Goal: Information Seeking & Learning: Learn about a topic

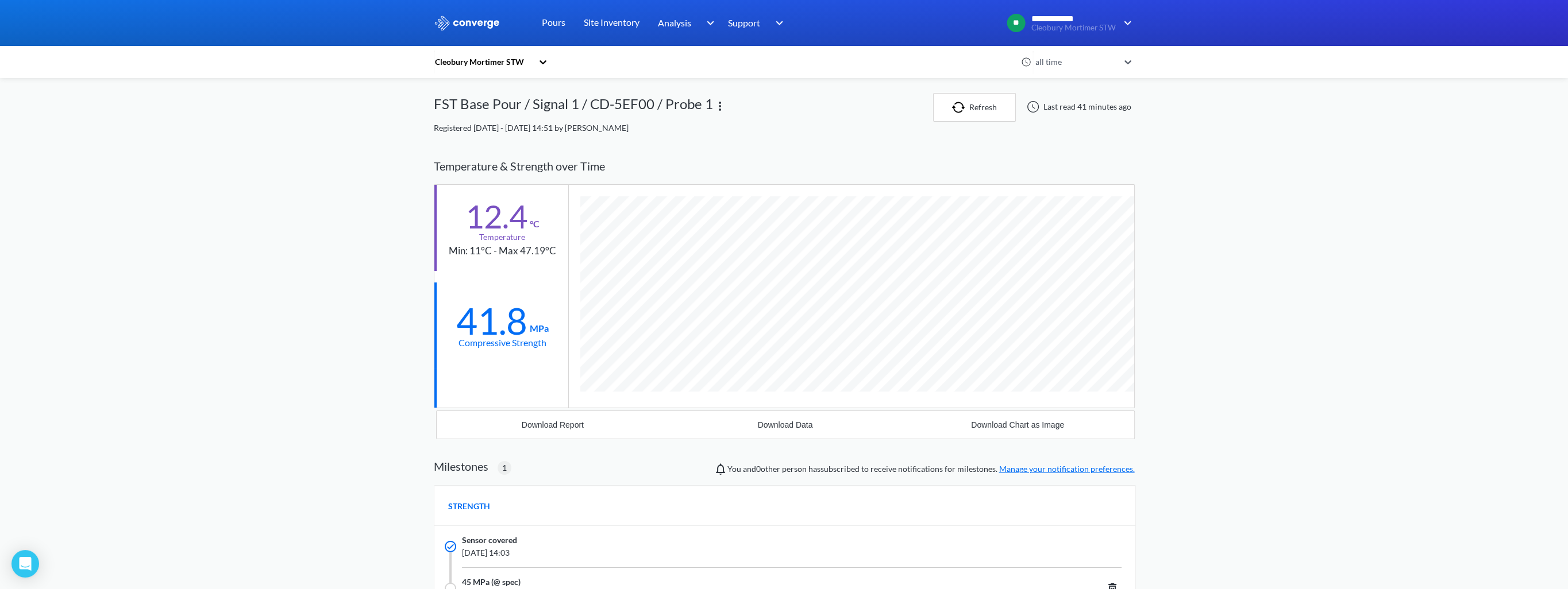
scroll to position [750, 701]
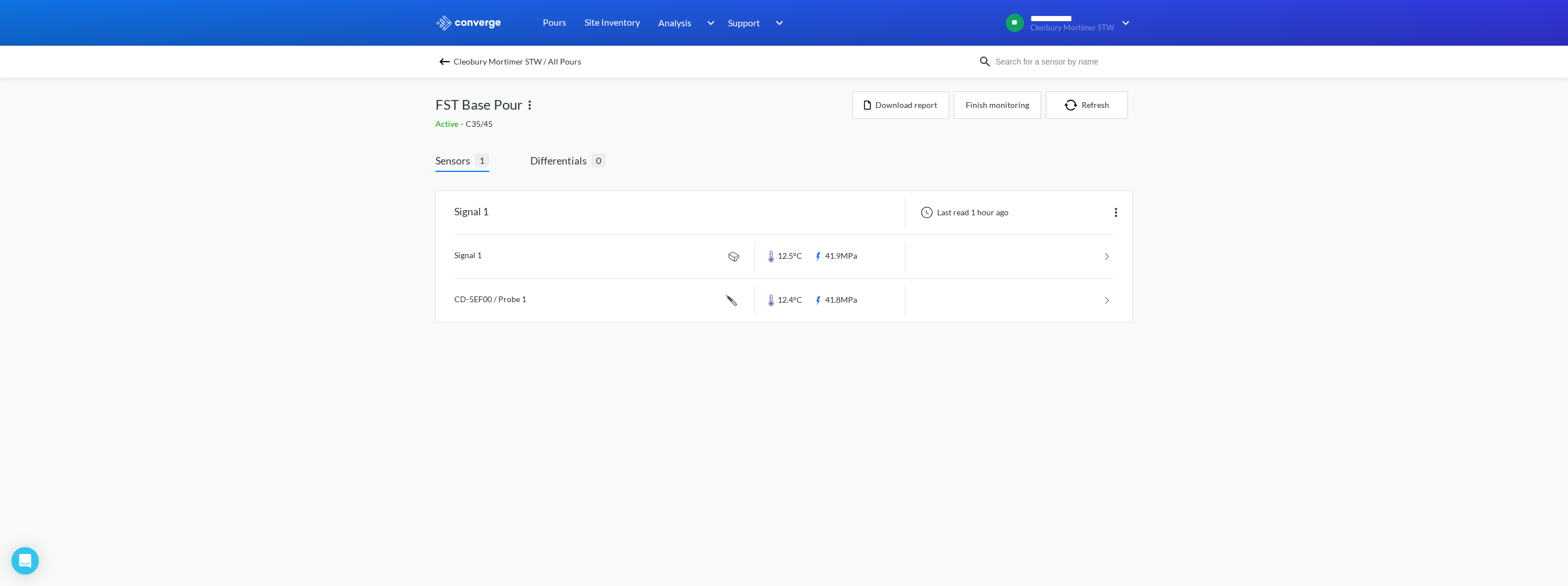
click at [437, 61] on div "Cleobury Mortimer STW / All Pours" at bounding box center [707, 62] width 543 height 16
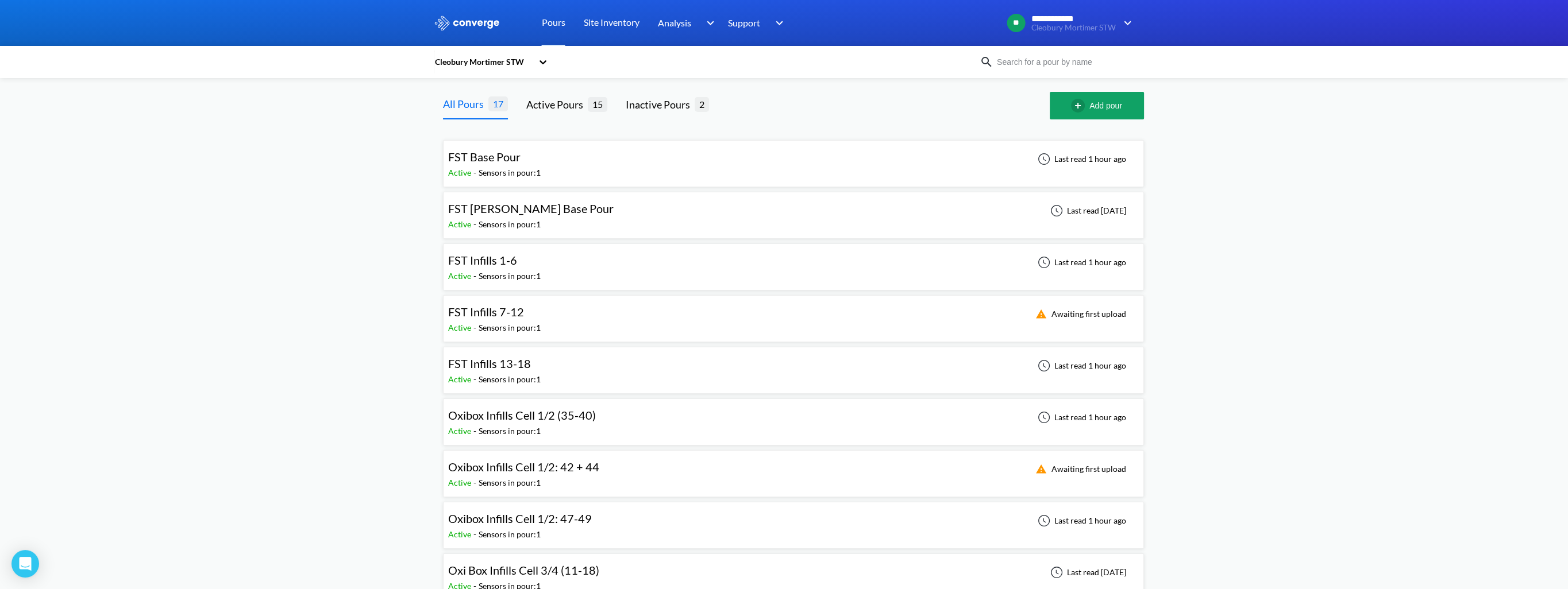
click at [528, 205] on span "FST [PERSON_NAME] Base Pour" at bounding box center [531, 208] width 165 height 14
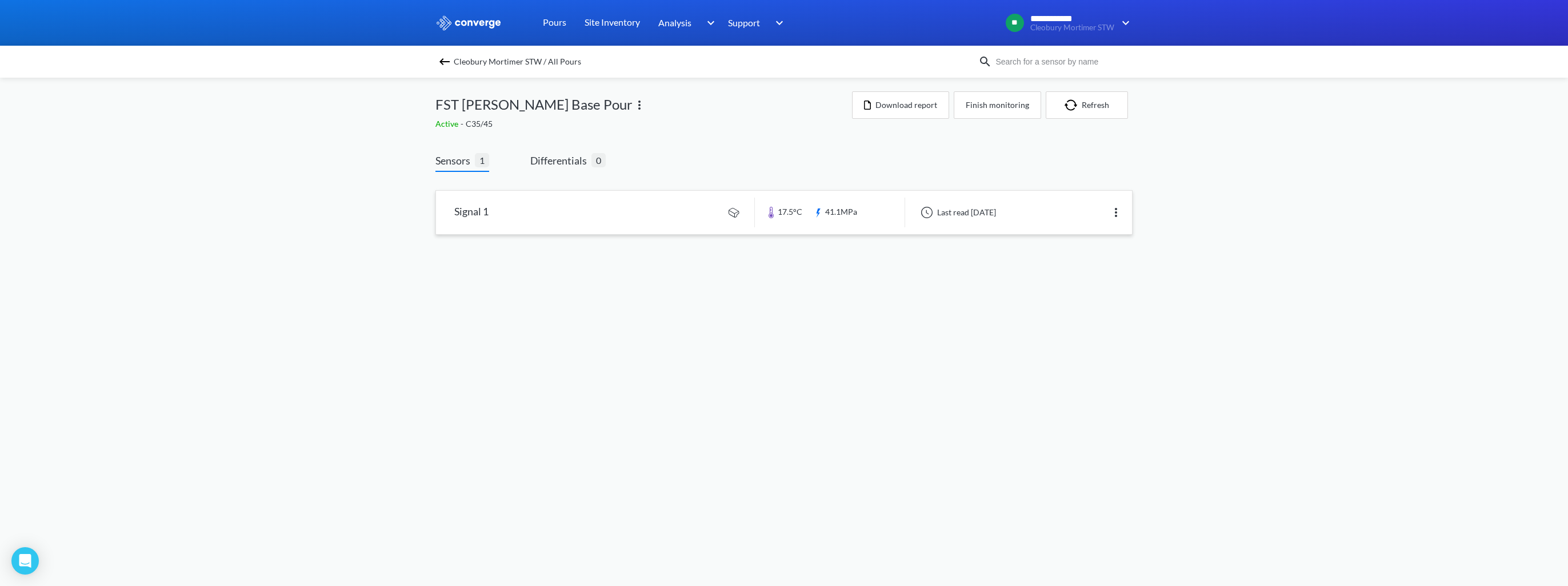
click at [582, 218] on link at bounding box center [784, 212] width 696 height 44
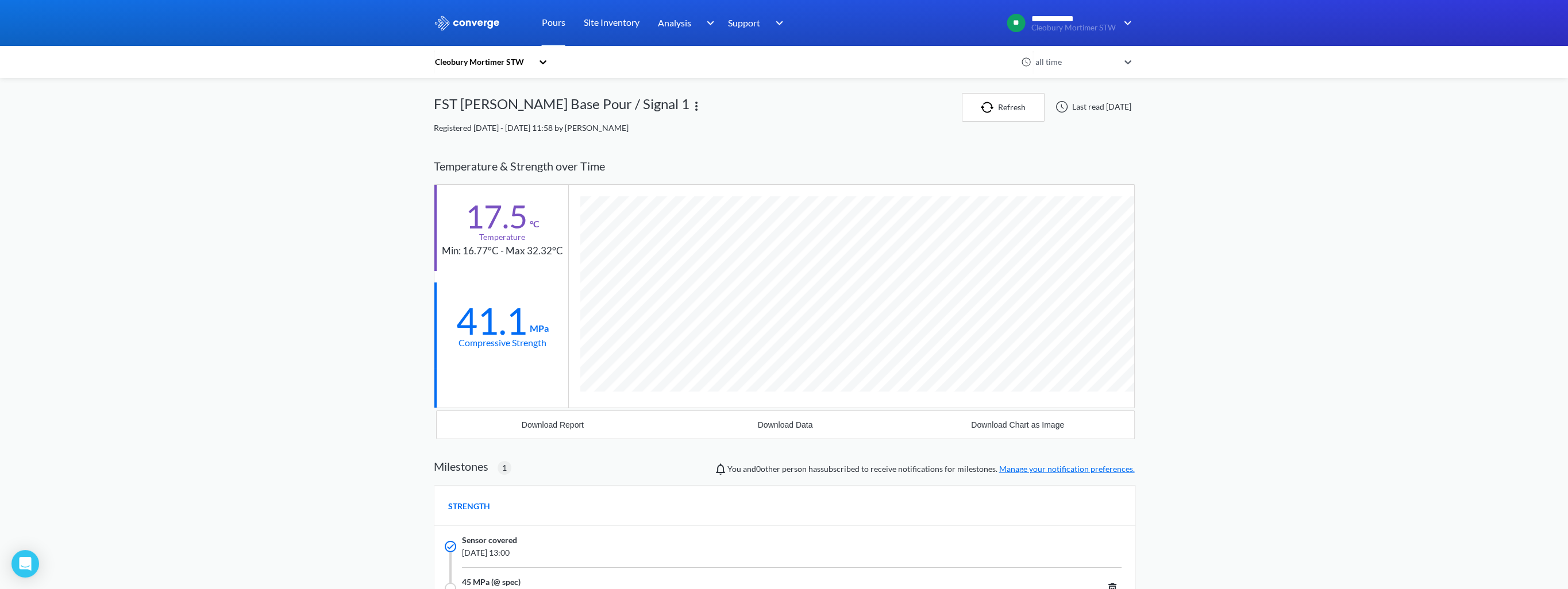
scroll to position [728, 701]
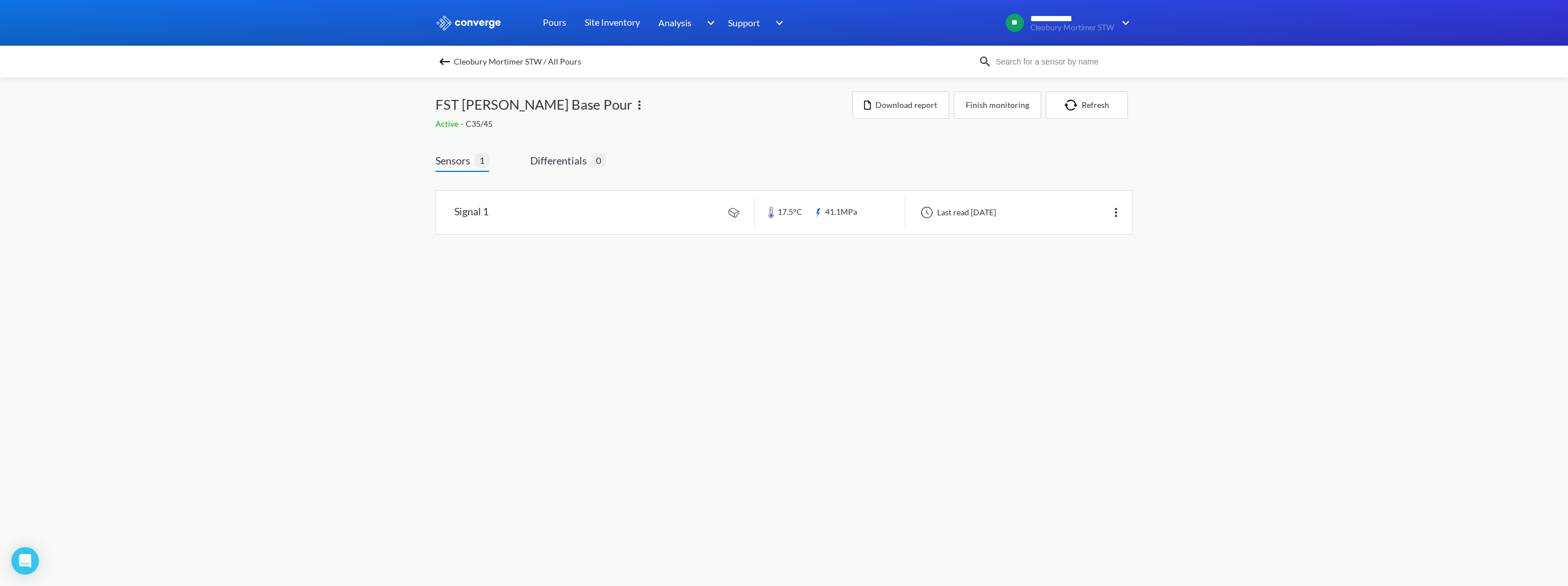
click at [446, 59] on img at bounding box center [444, 61] width 14 height 14
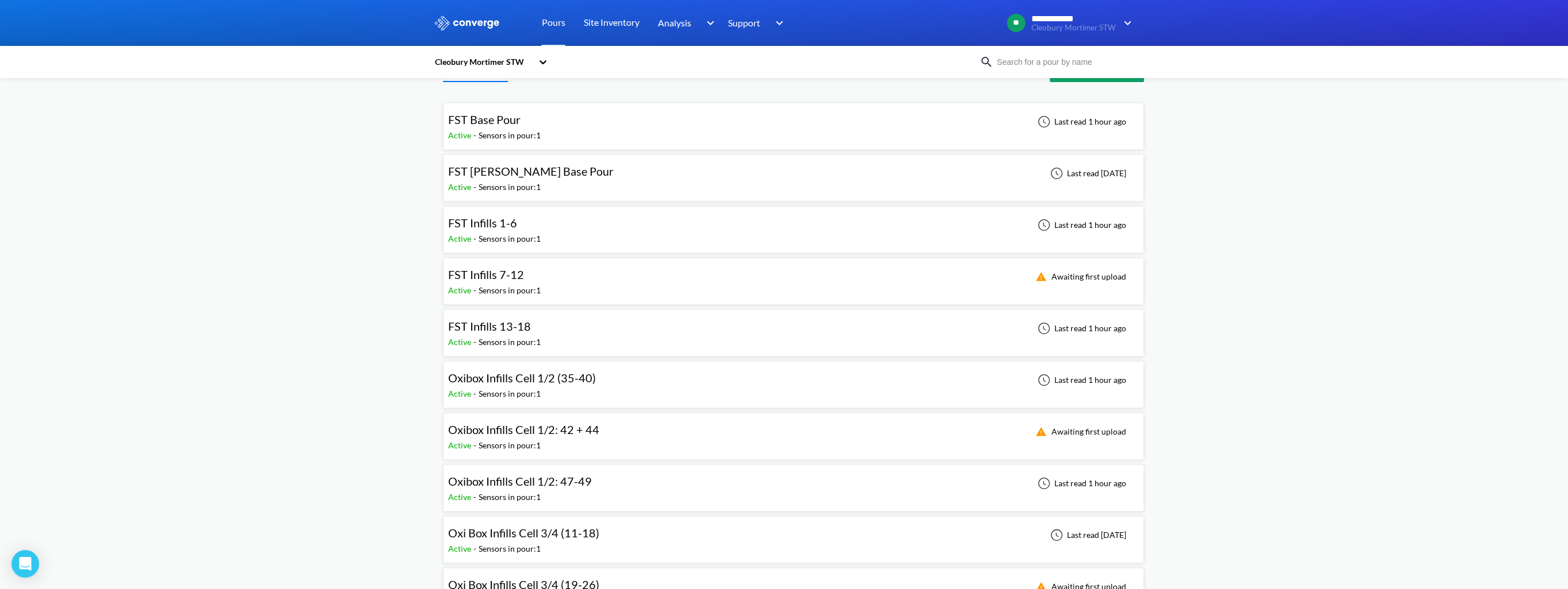
scroll to position [57, 0]
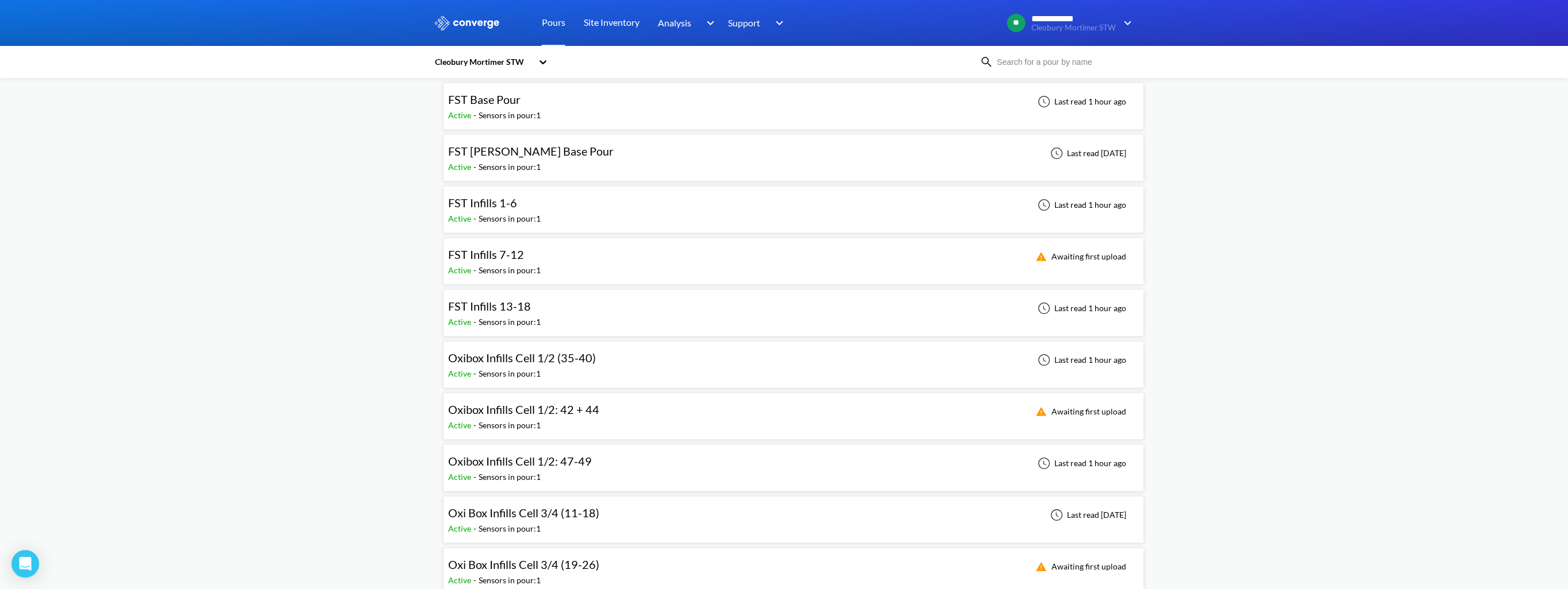
click at [494, 210] on div "FST Infills 1-6" at bounding box center [482, 203] width 69 height 18
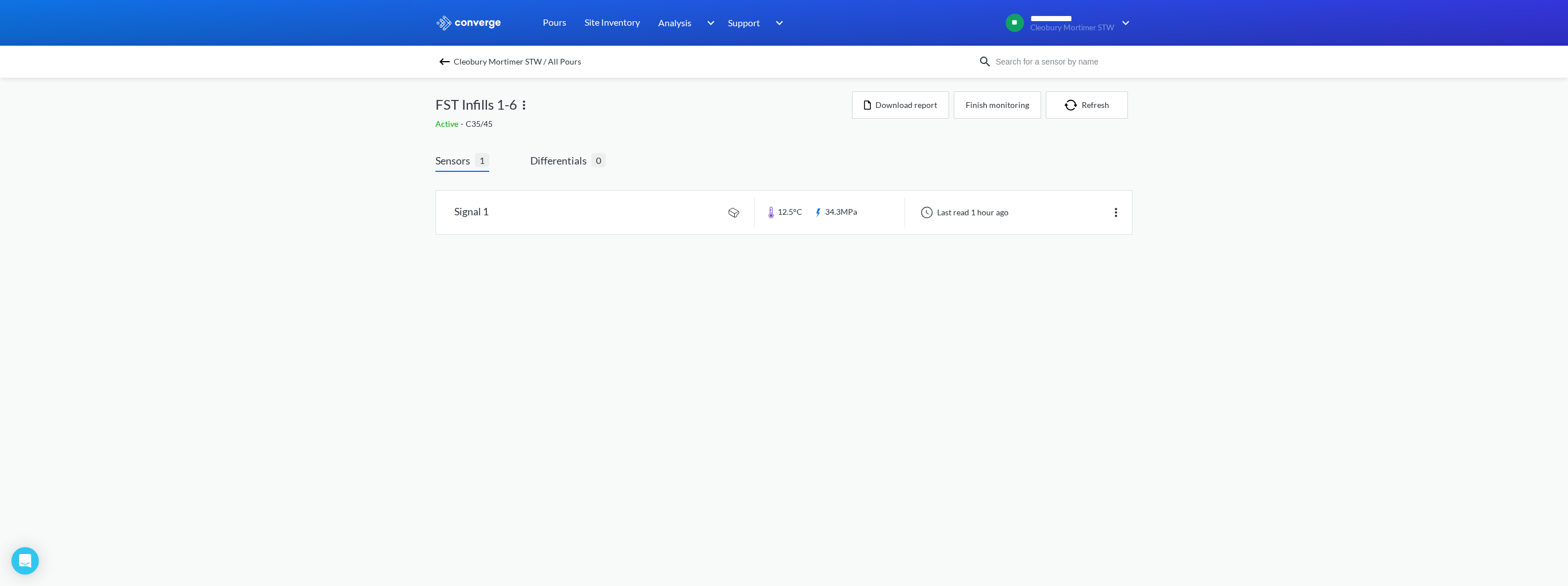
click at [492, 209] on link at bounding box center [784, 212] width 696 height 44
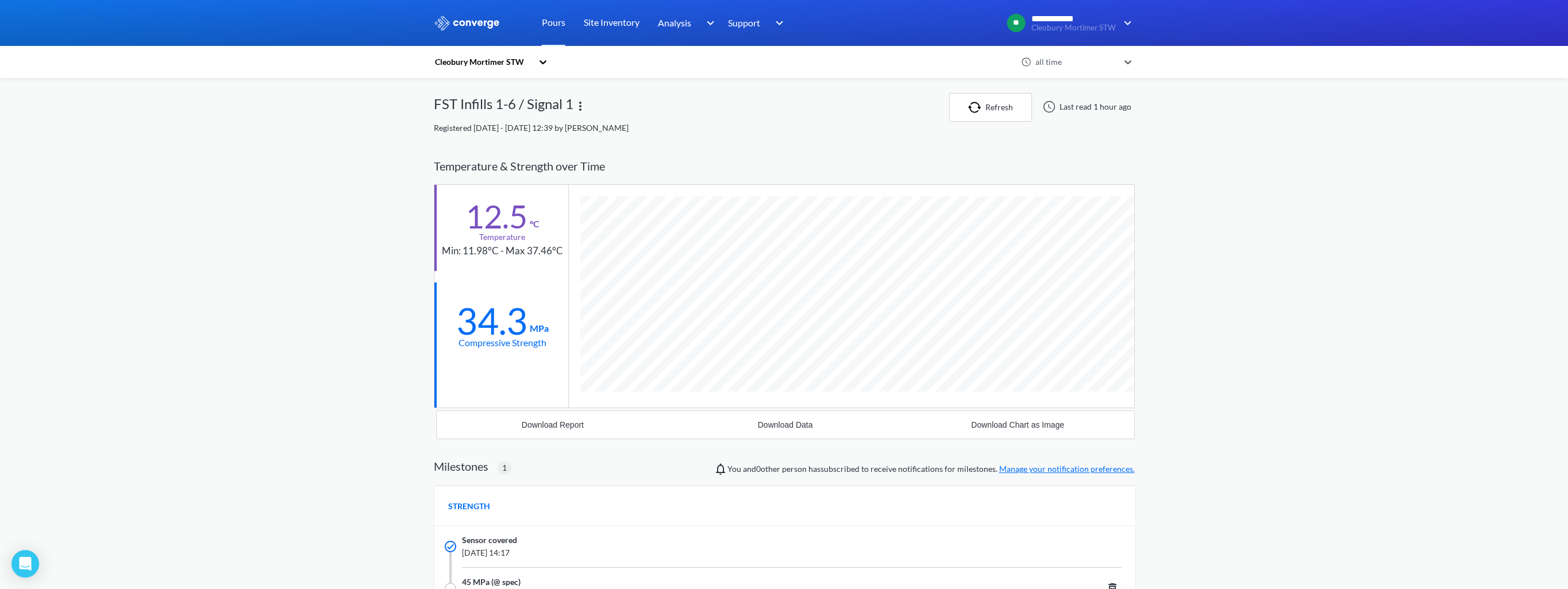
scroll to position [728, 701]
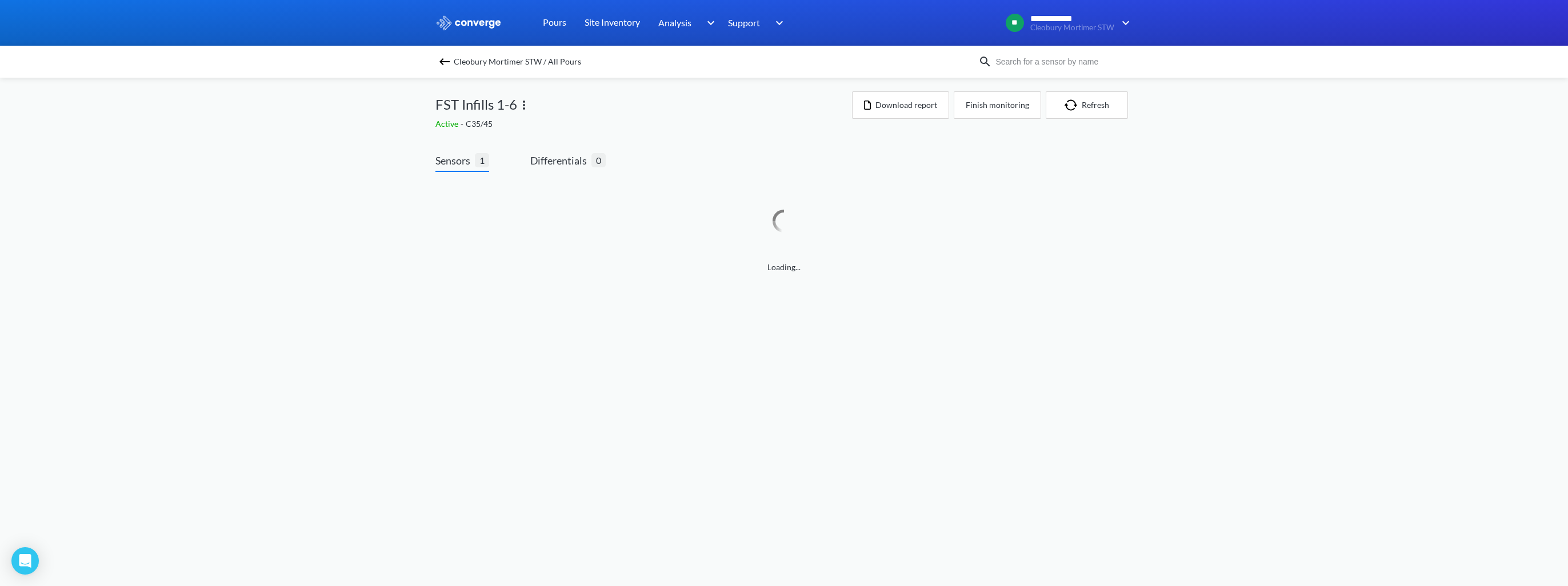
click at [448, 62] on img at bounding box center [444, 61] width 14 height 14
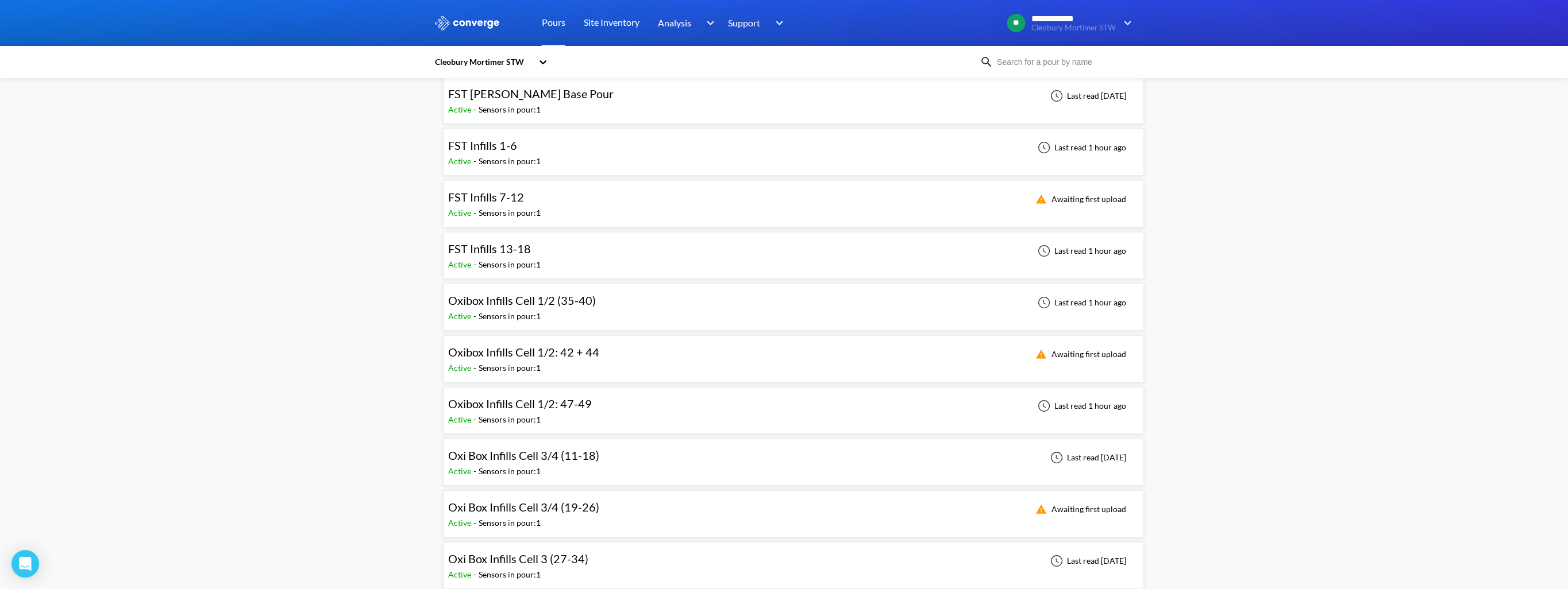
scroll to position [173, 0]
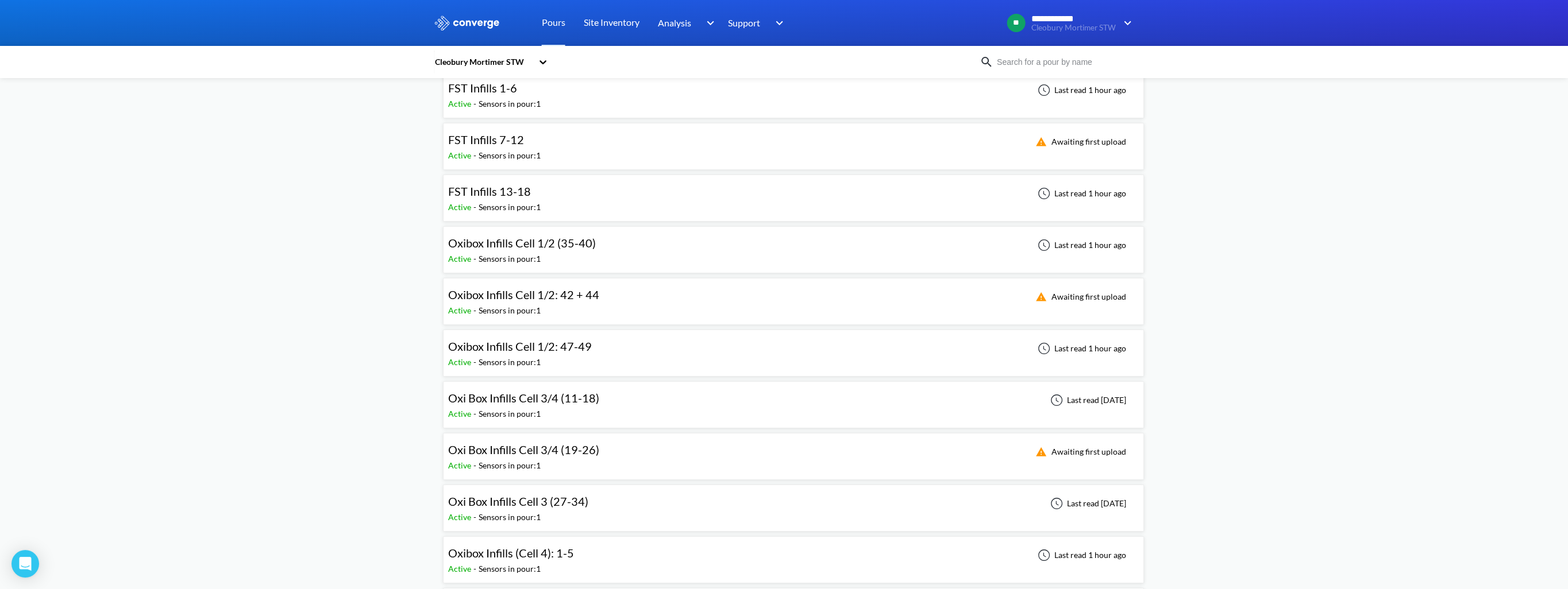
click at [501, 234] on div "Oxibox Infills Cell 1/2 (35-40)" at bounding box center [522, 243] width 147 height 18
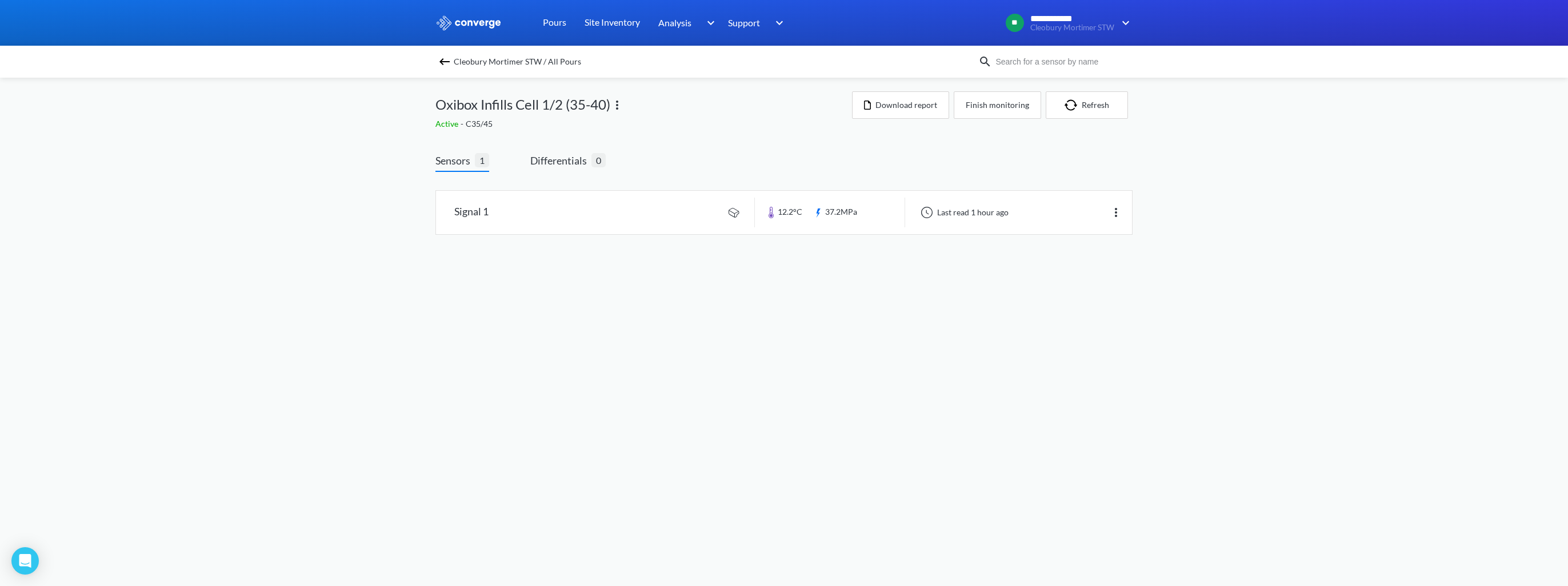
click at [498, 232] on link at bounding box center [784, 212] width 696 height 44
click at [441, 60] on img at bounding box center [444, 61] width 14 height 14
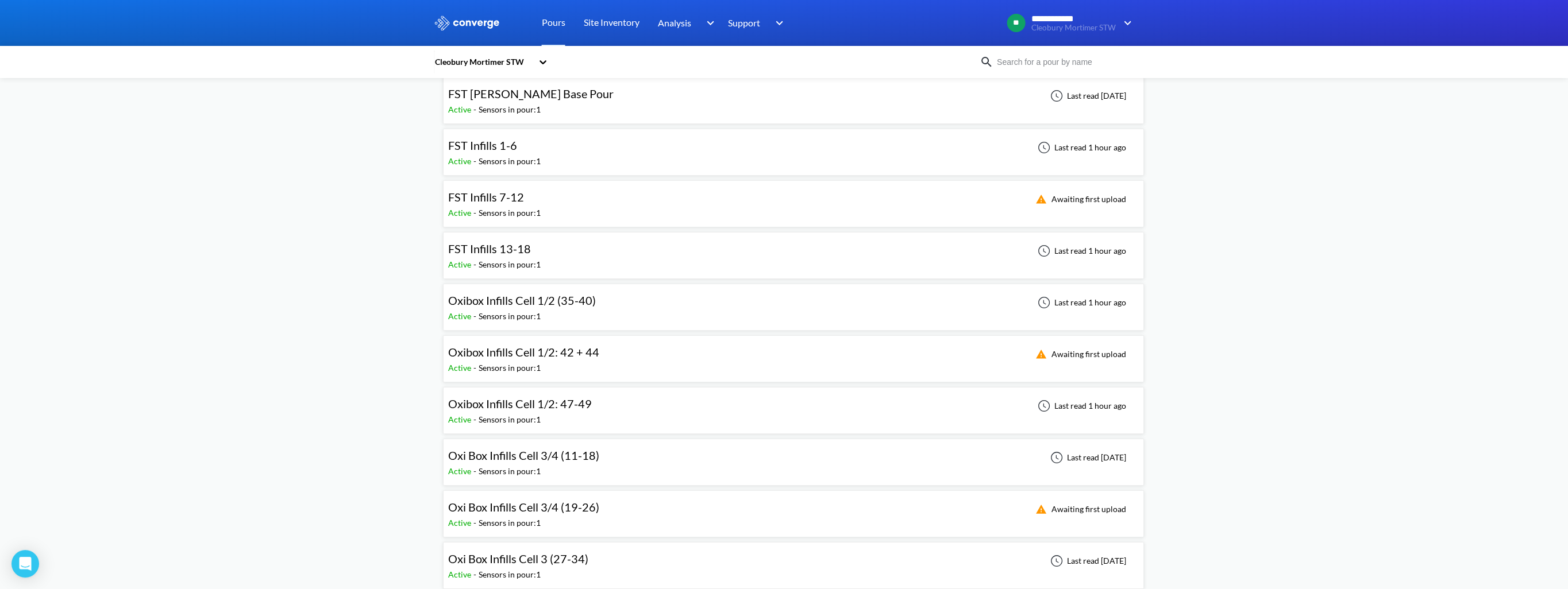
scroll to position [173, 0]
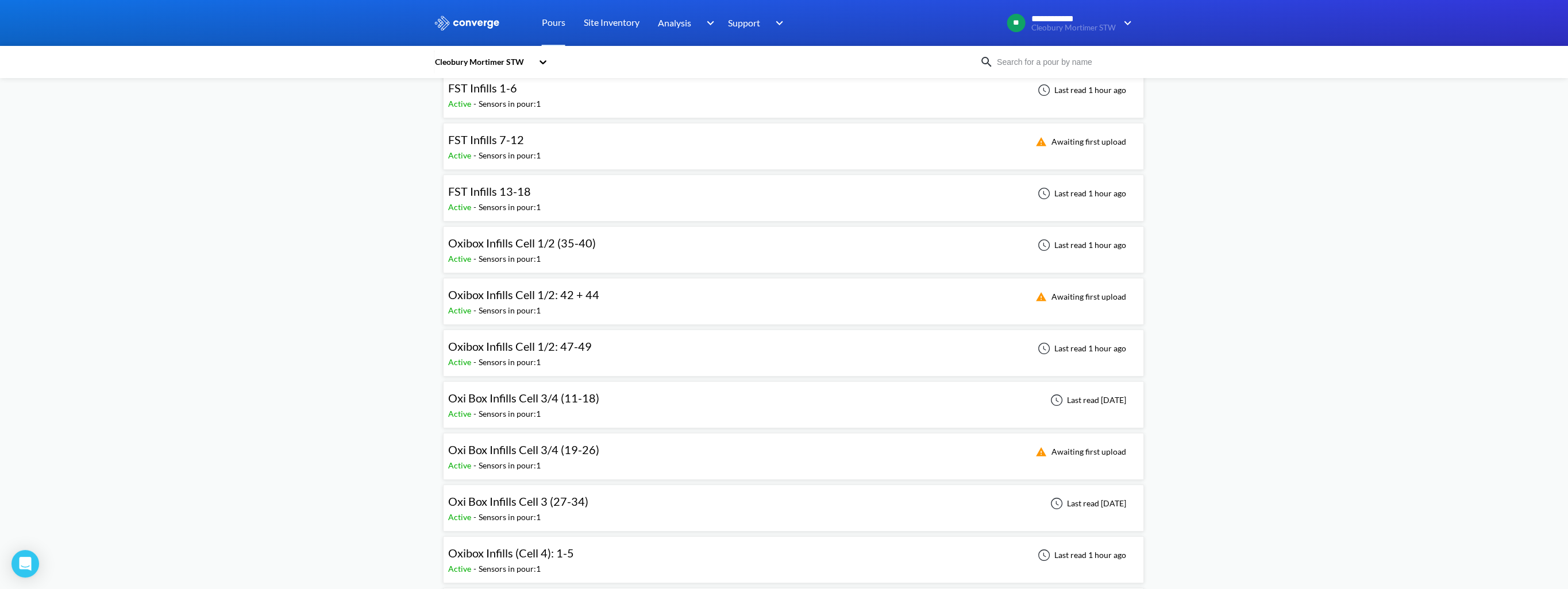
click at [506, 301] on div "Oxibox Infills Cell 1/2: 42 + 44" at bounding box center [523, 295] width 151 height 18
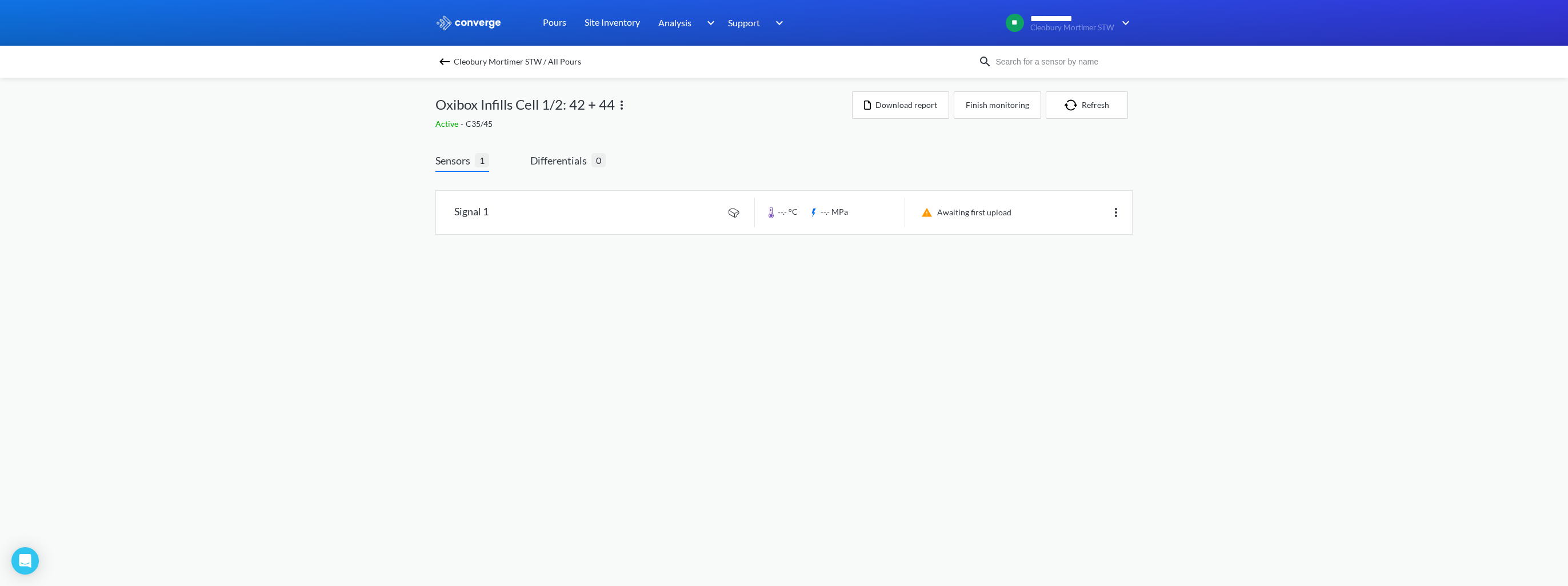
click at [445, 55] on img at bounding box center [444, 61] width 14 height 14
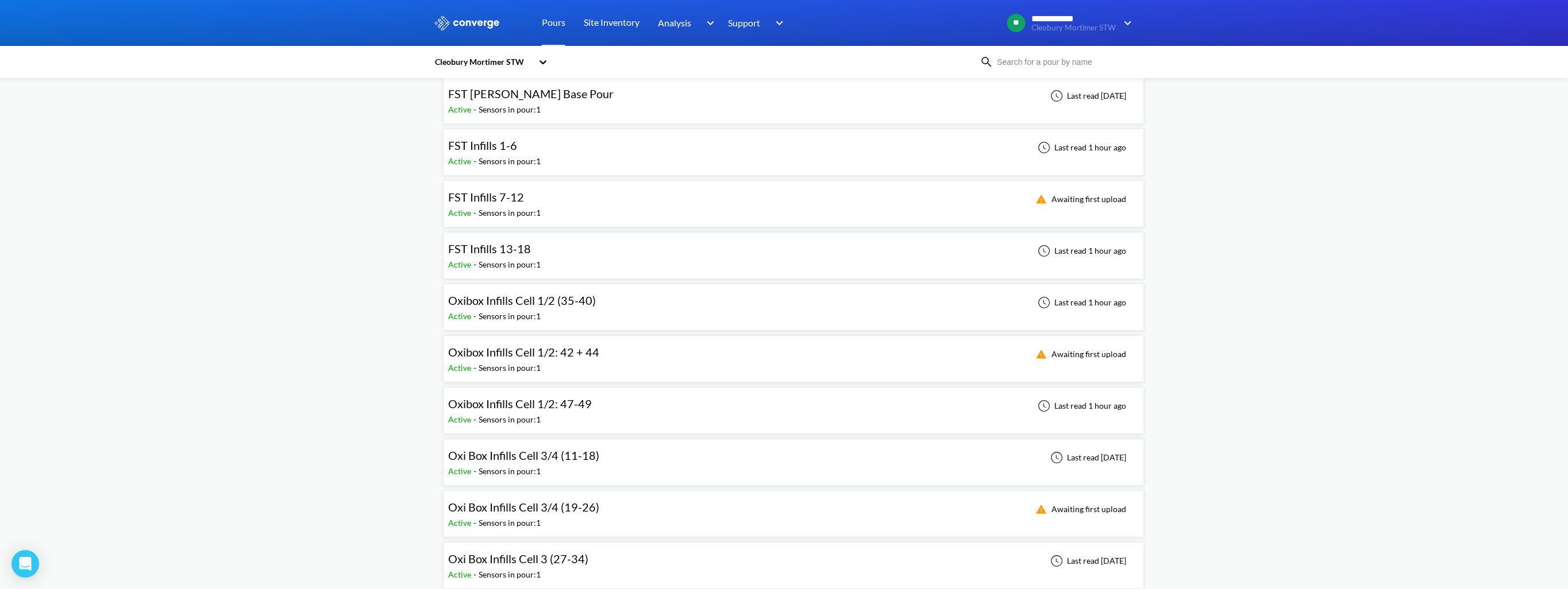
scroll to position [173, 0]
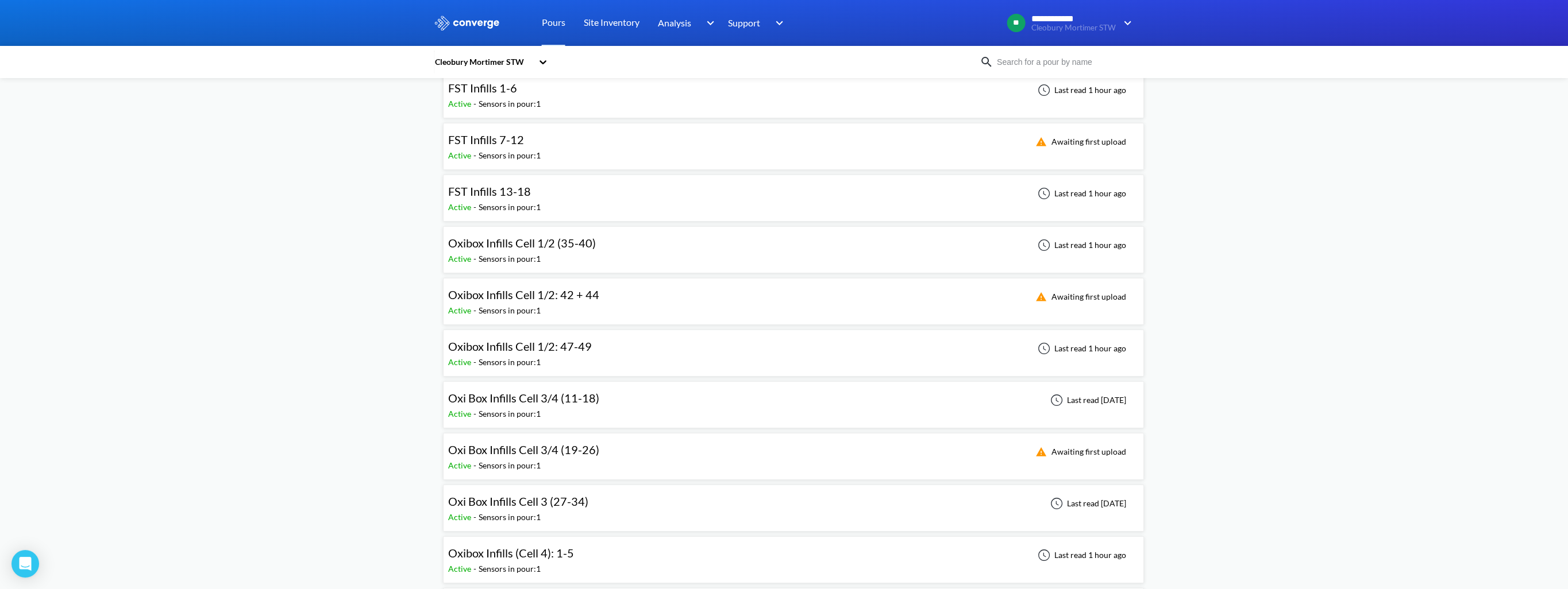
click at [550, 356] on div "Active - Sensors in pour: 1" at bounding box center [522, 362] width 150 height 13
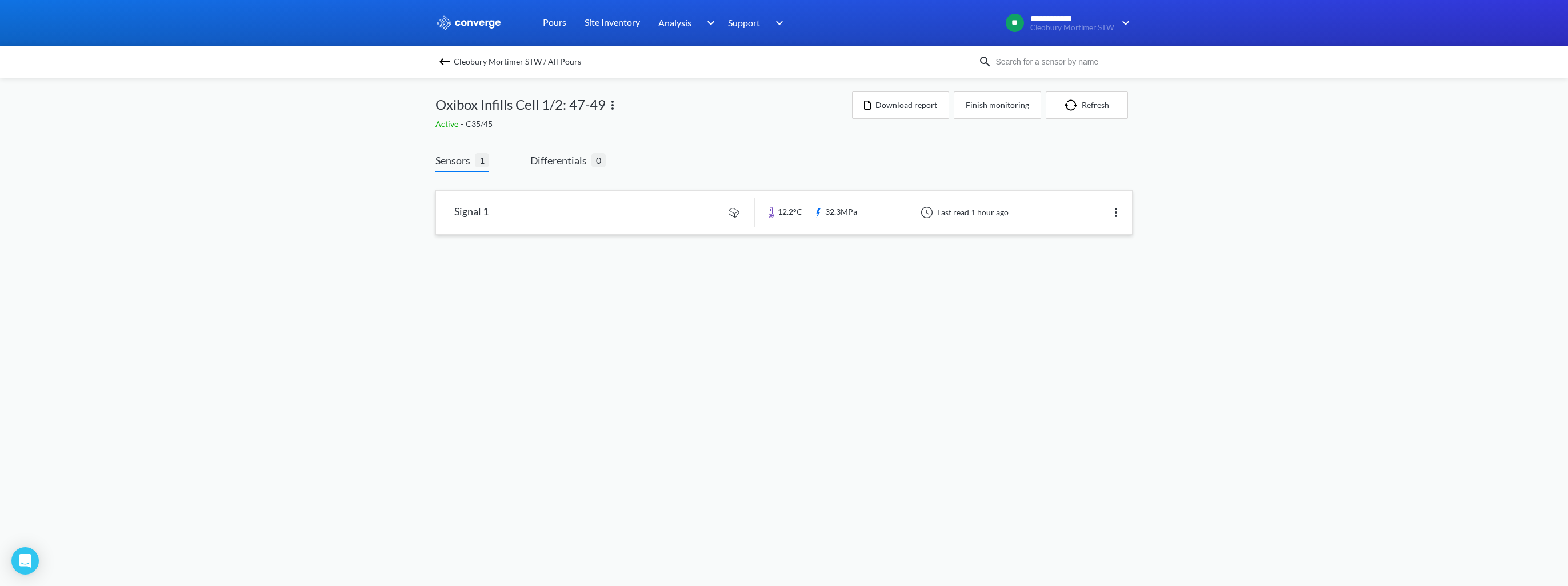
click at [621, 216] on link at bounding box center [784, 212] width 696 height 44
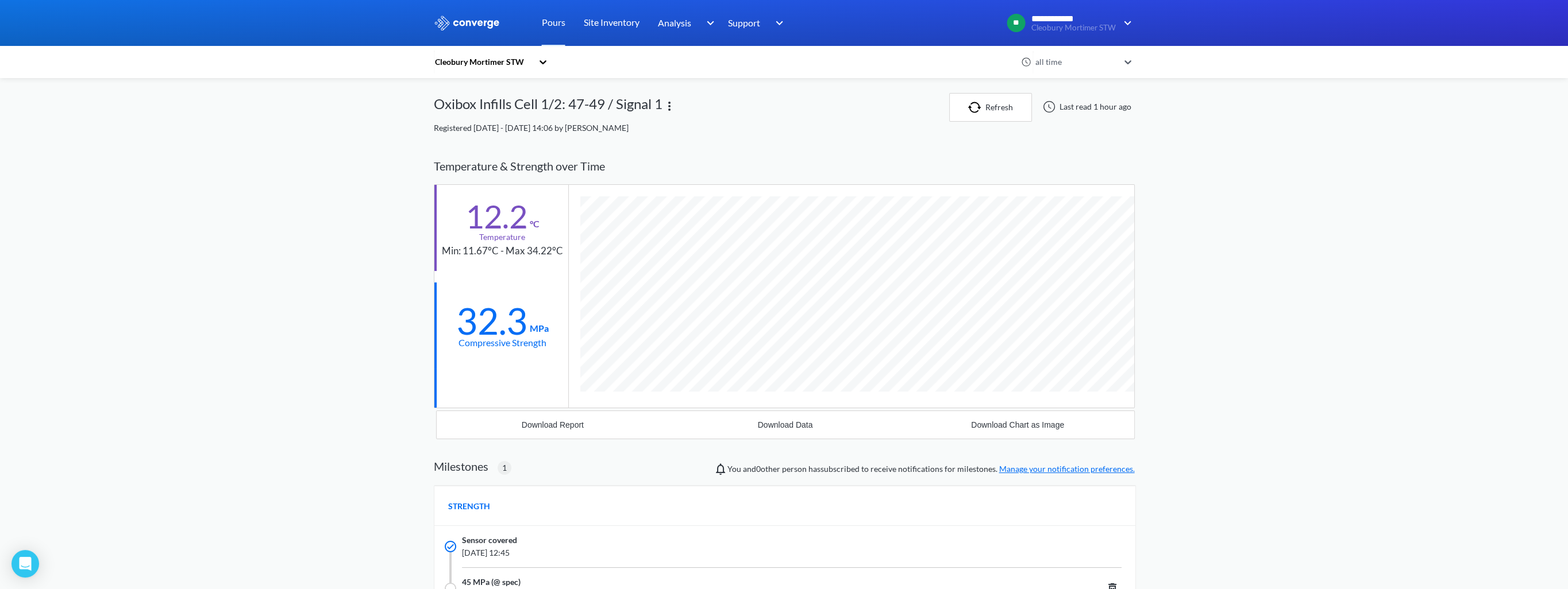
scroll to position [728, 701]
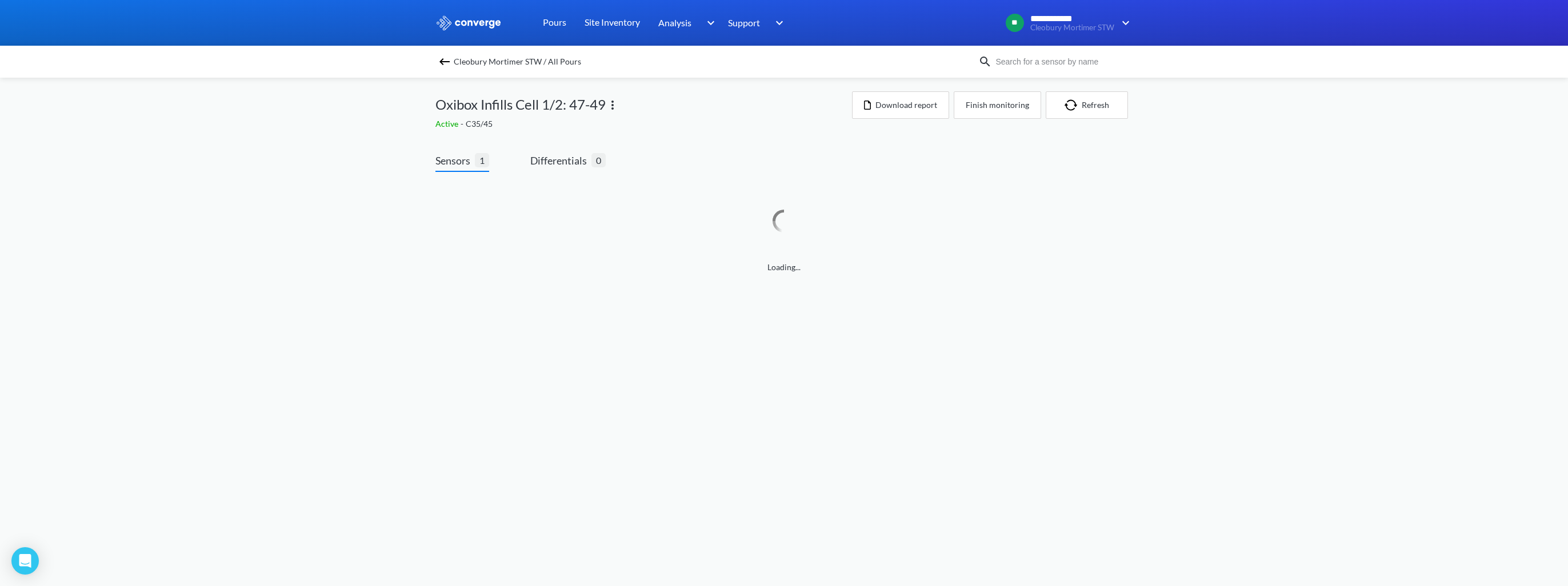
click at [448, 59] on img at bounding box center [444, 61] width 14 height 14
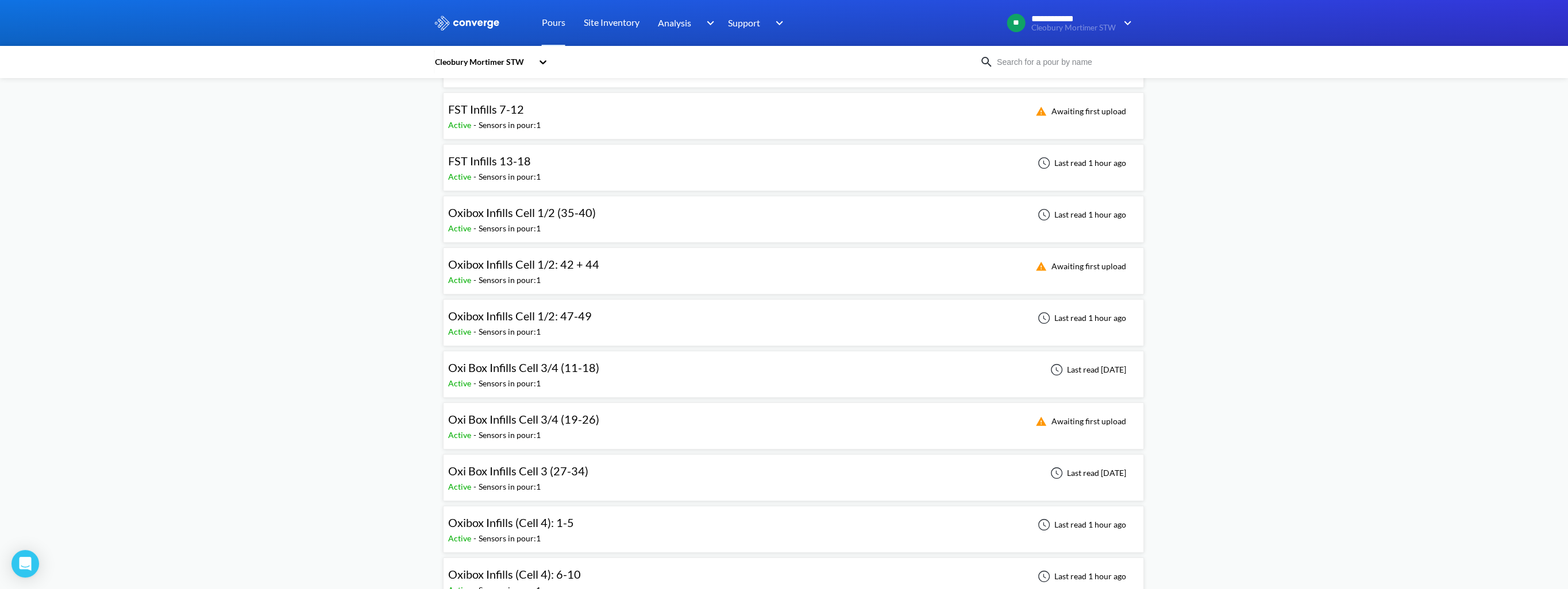
scroll to position [230, 0]
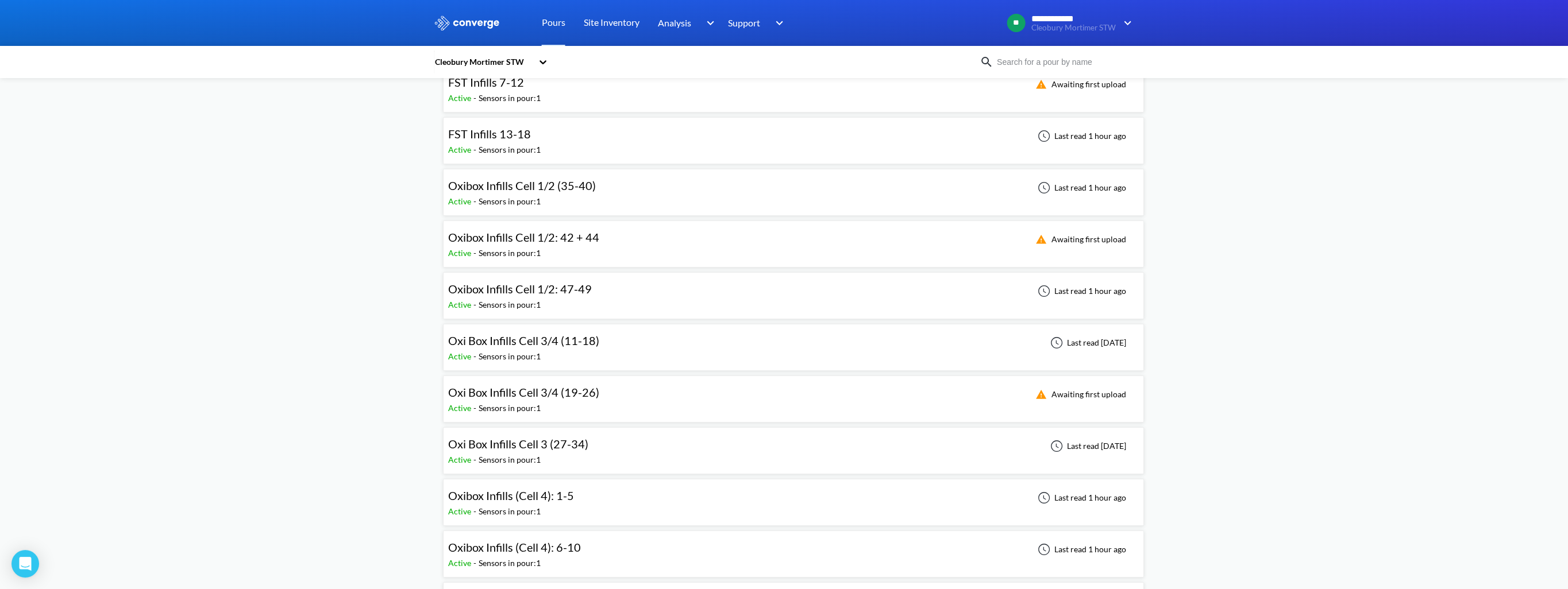
click at [523, 289] on span "Oxibox Infills Cell 1/2: 47-49" at bounding box center [519, 289] width 144 height 14
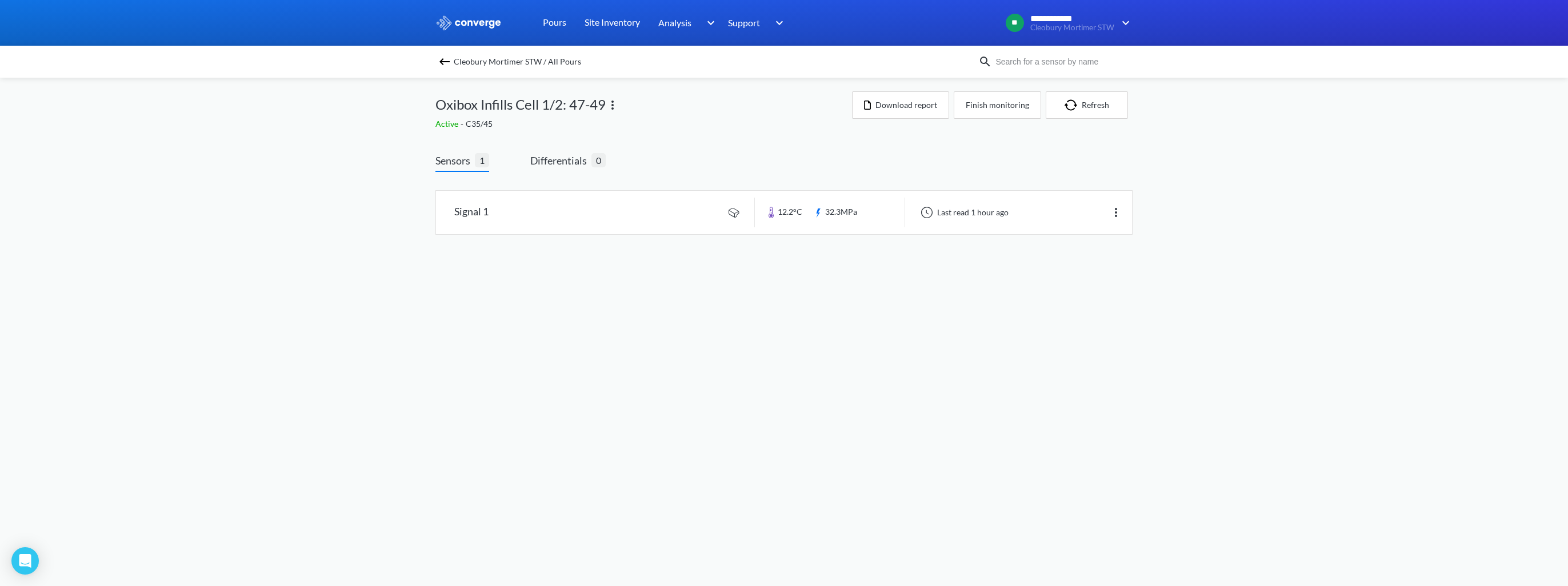
click at [445, 59] on img at bounding box center [444, 61] width 14 height 14
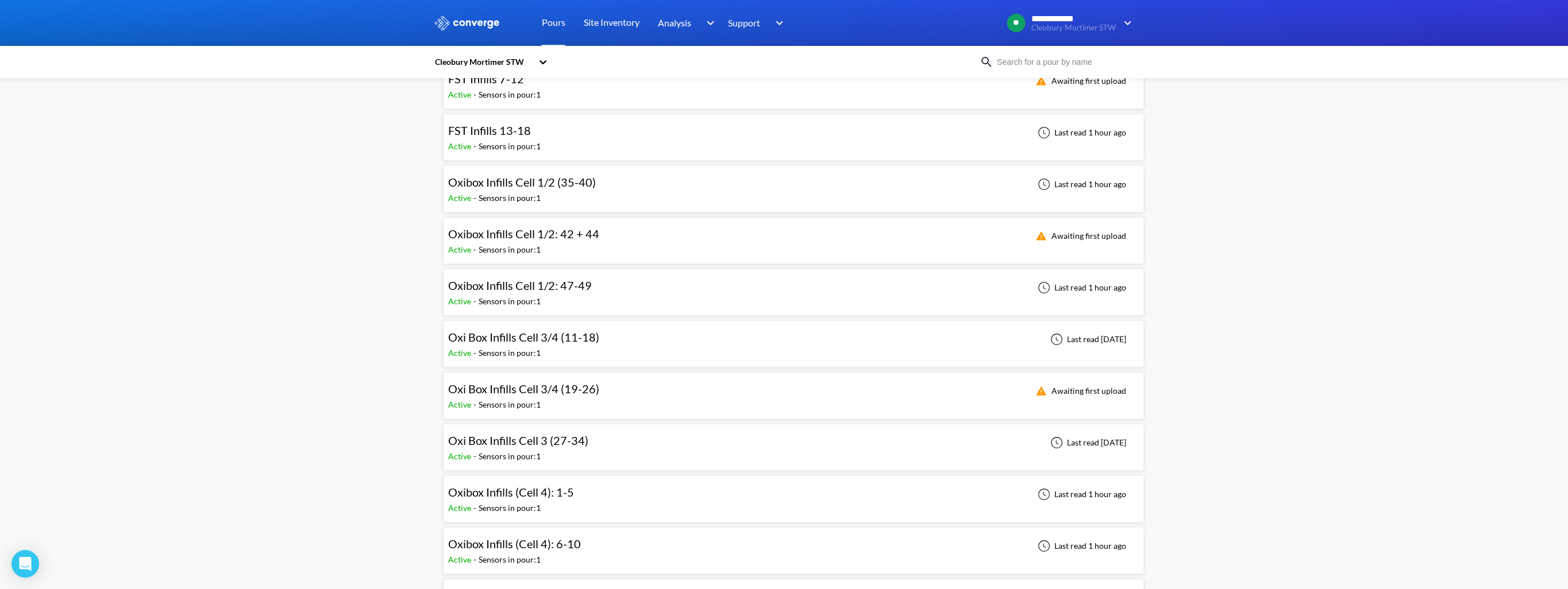
scroll to position [287, 0]
click at [513, 293] on div "Sensors in pour: 1" at bounding box center [509, 299] width 62 height 13
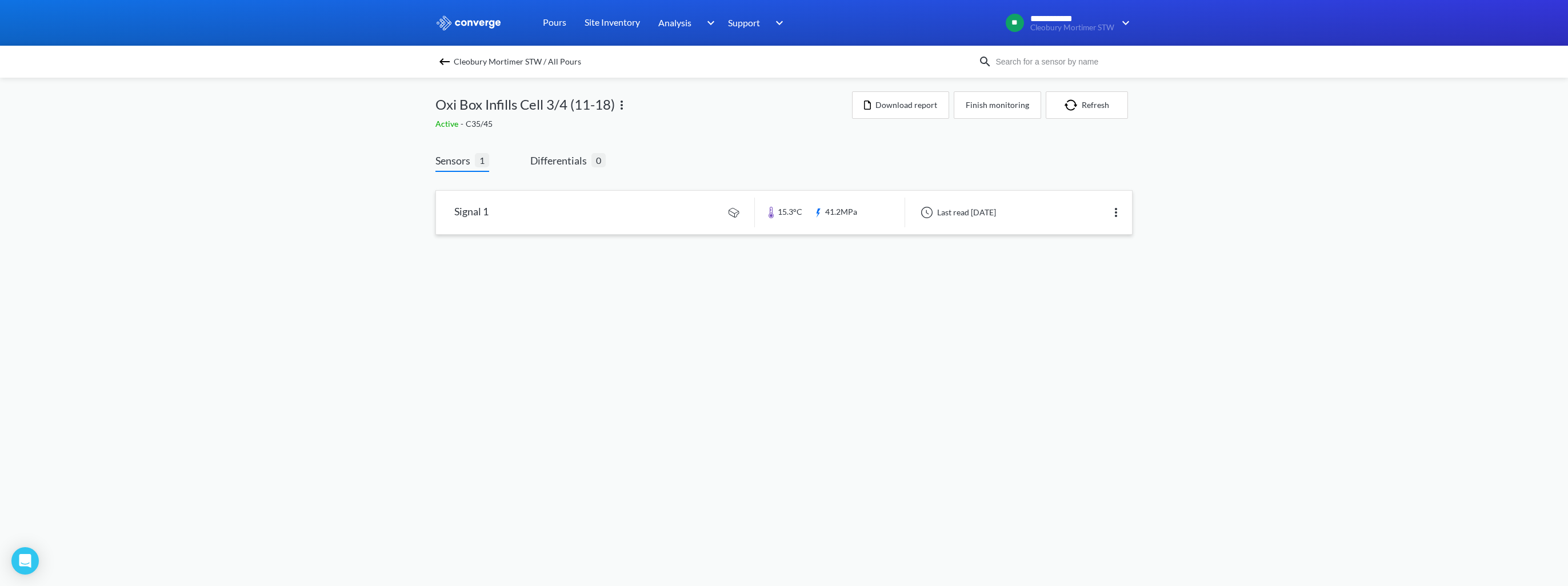
click at [548, 202] on link at bounding box center [784, 212] width 696 height 44
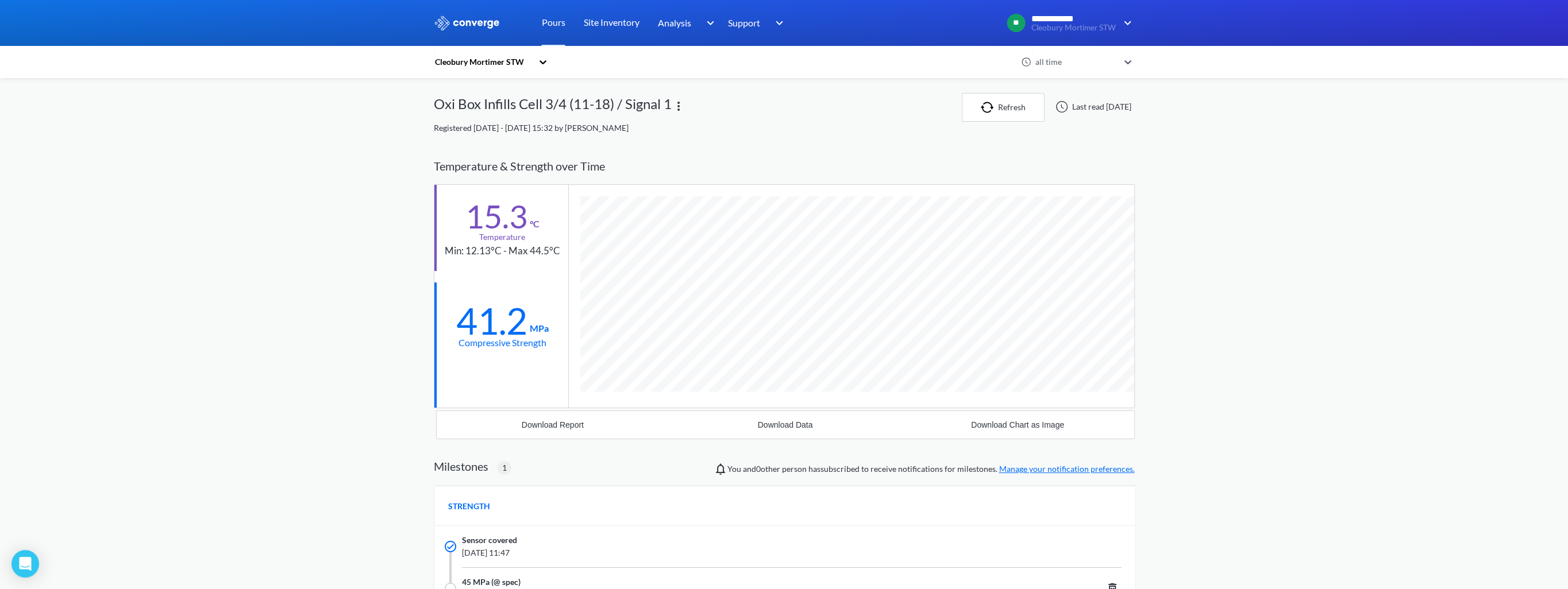
scroll to position [728, 701]
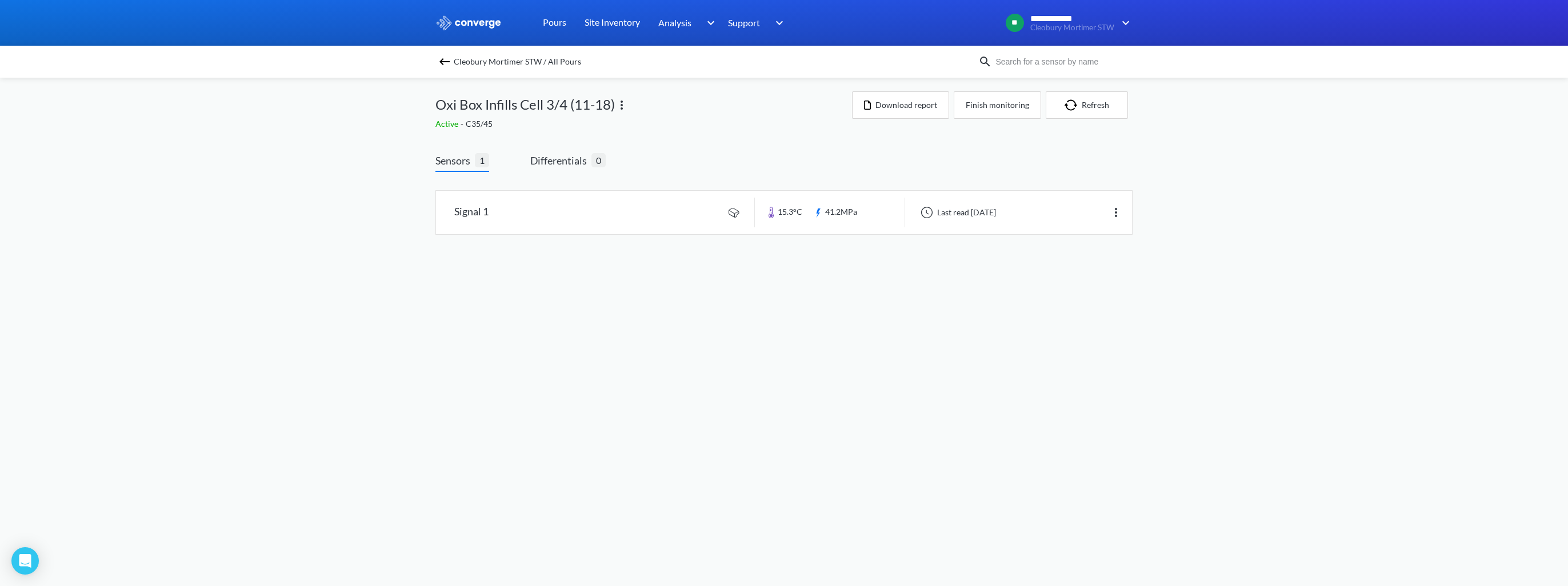
click at [441, 63] on img at bounding box center [444, 61] width 14 height 14
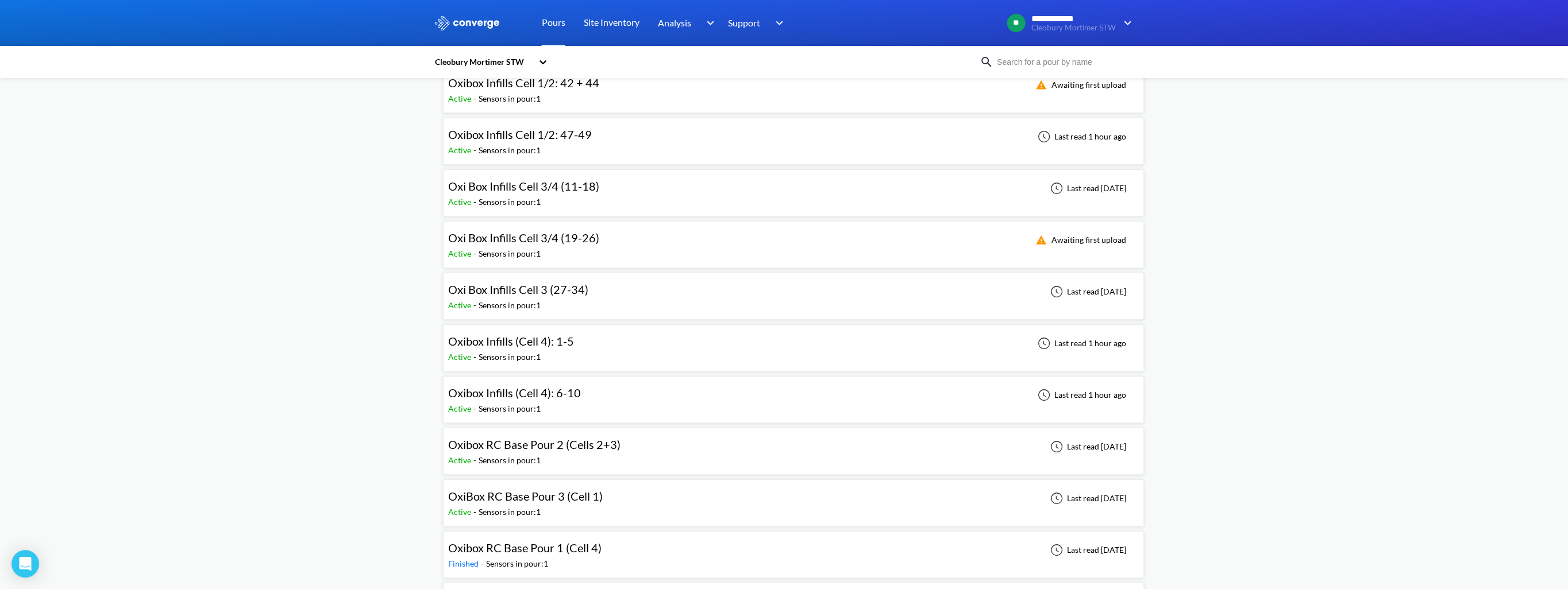
scroll to position [402, 0]
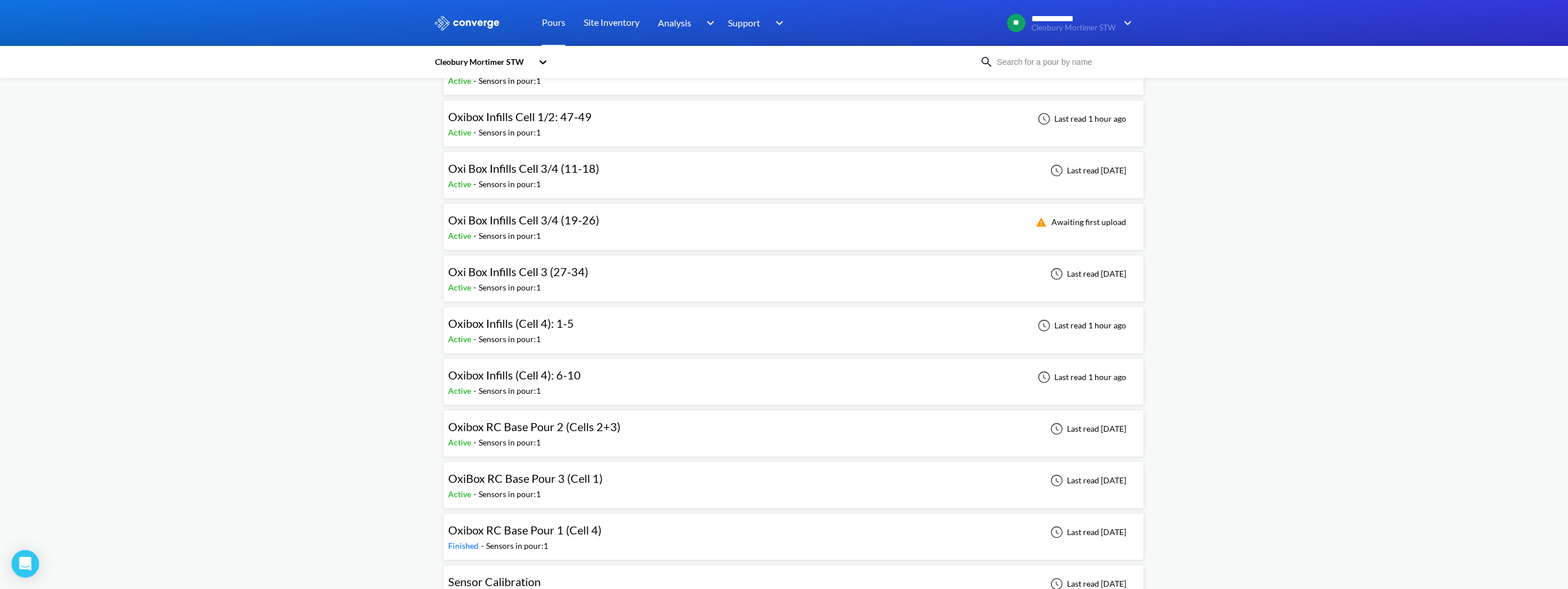
click at [508, 316] on span "Oxibox Infills (Cell 4): 1-5" at bounding box center [511, 323] width 126 height 14
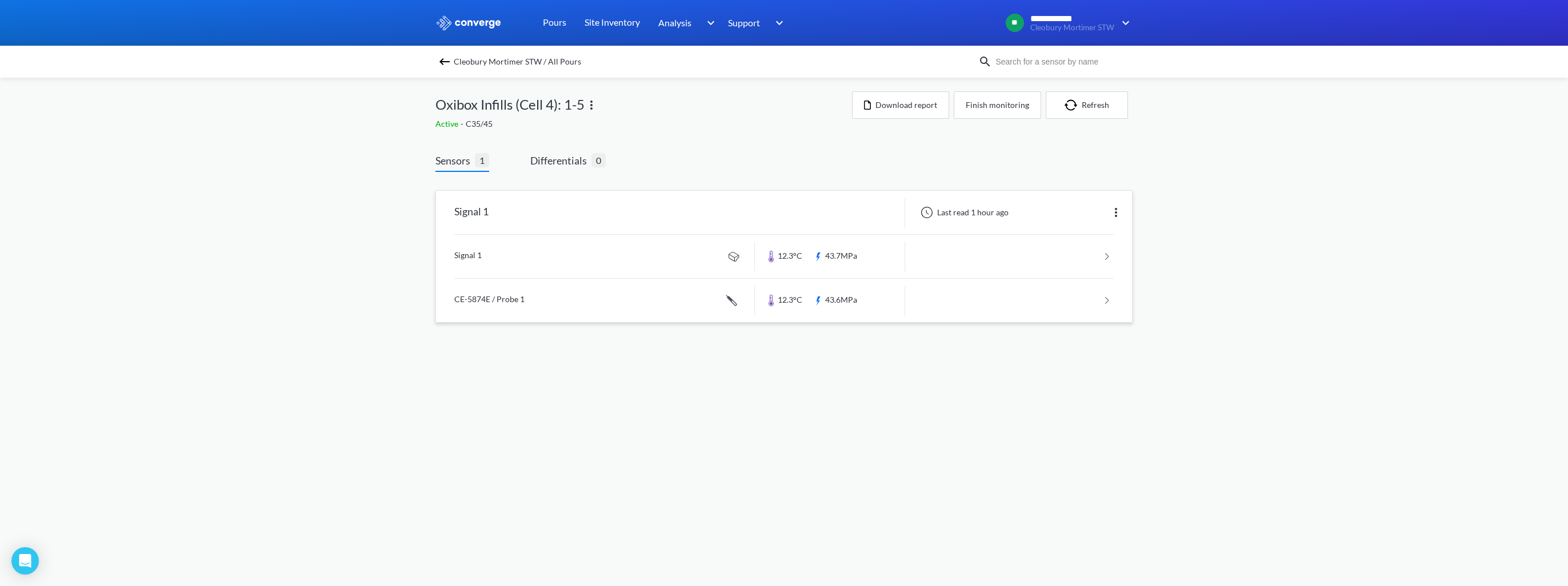
click at [517, 297] on link at bounding box center [784, 300] width 659 height 44
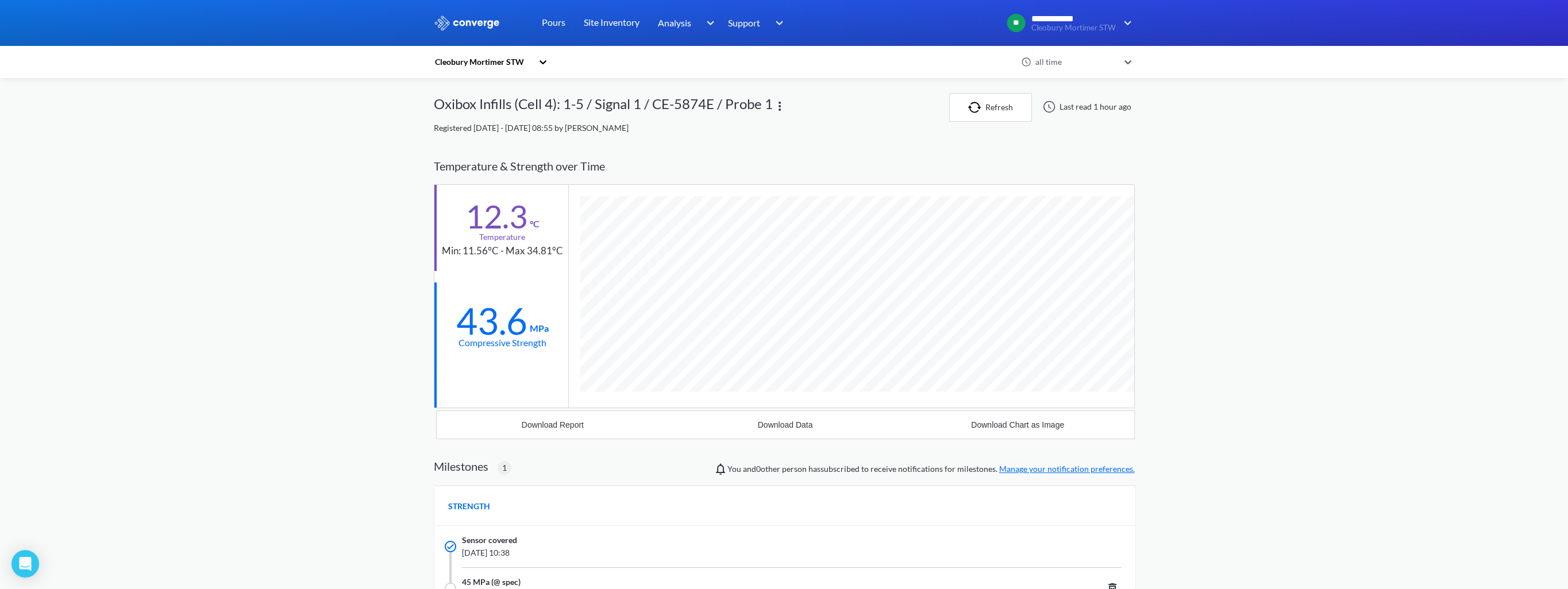
scroll to position [750, 701]
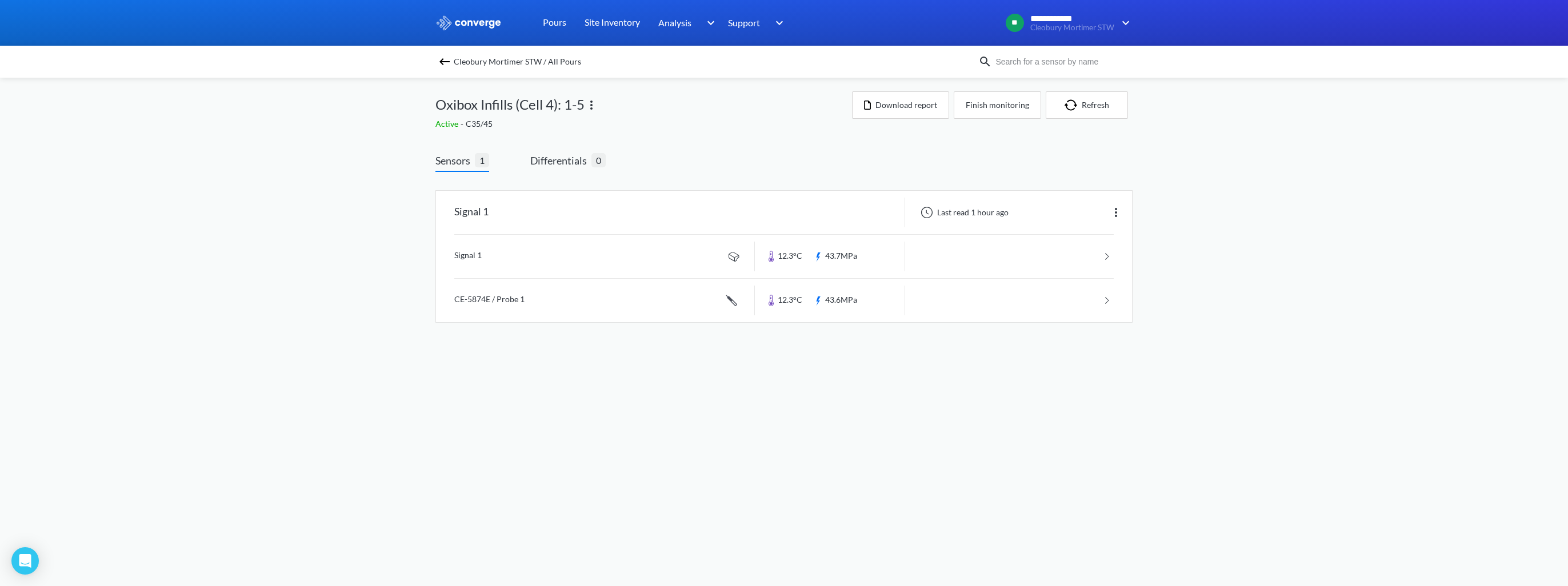
click at [438, 56] on img at bounding box center [444, 61] width 14 height 14
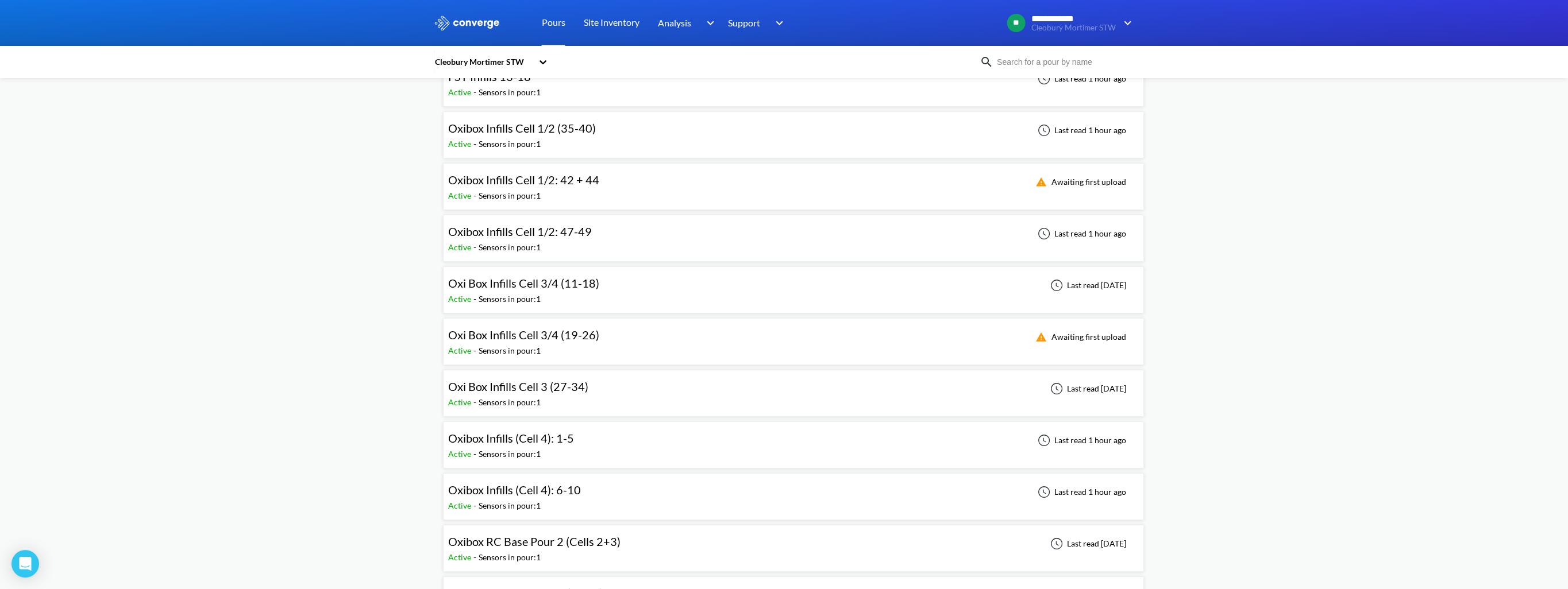
scroll to position [344, 0]
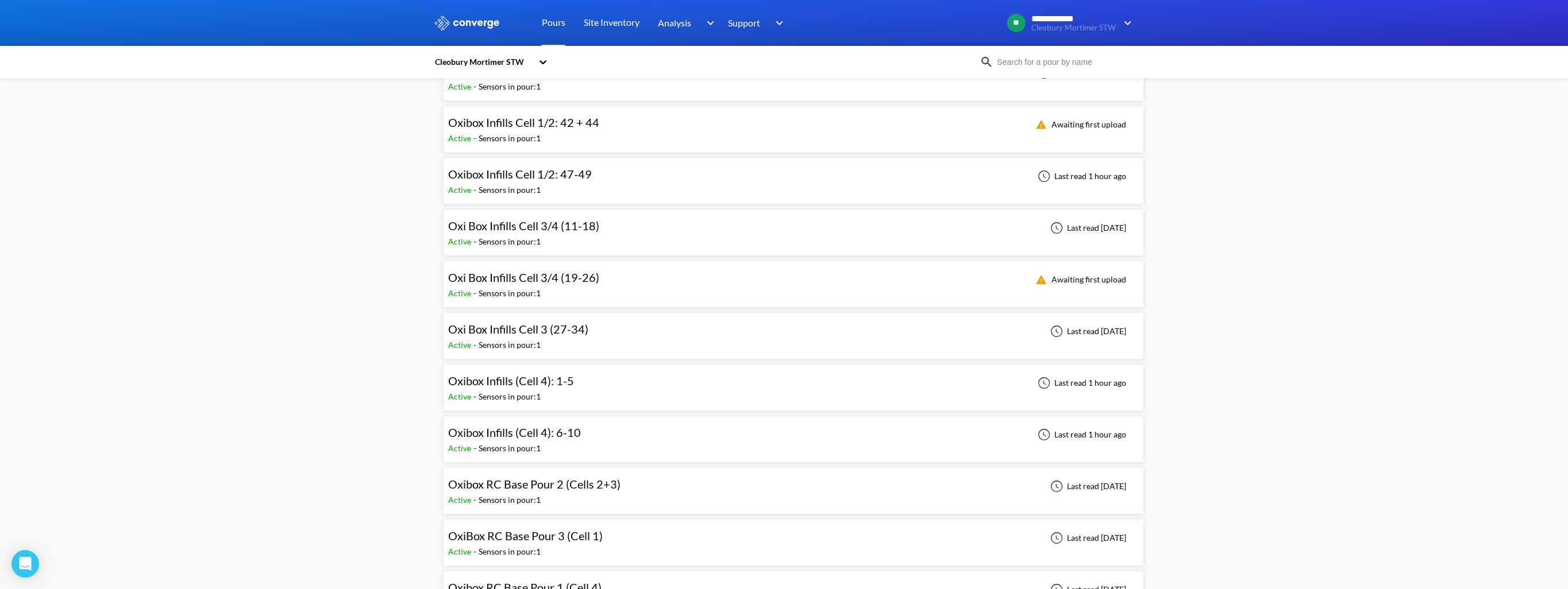
click at [556, 434] on span "Oxibox Infills (Cell 4): 6-10" at bounding box center [514, 432] width 132 height 14
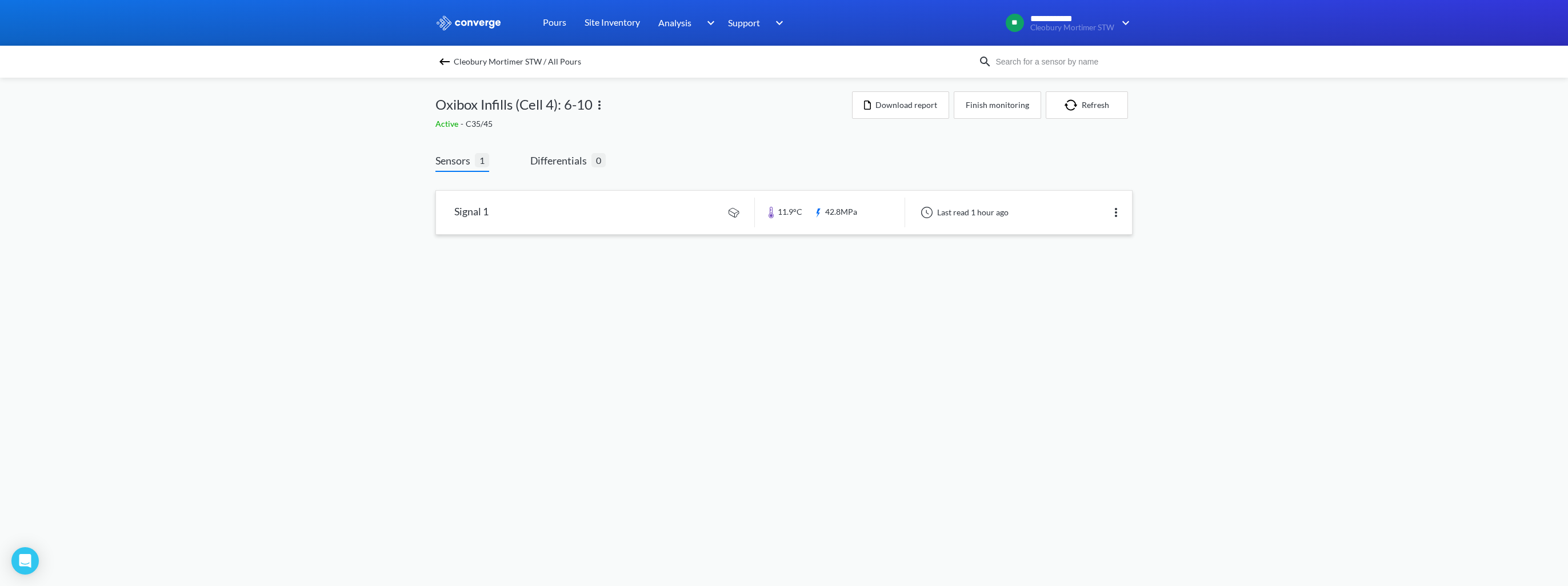
click at [562, 218] on link at bounding box center [784, 212] width 696 height 44
click at [440, 56] on img at bounding box center [444, 61] width 14 height 14
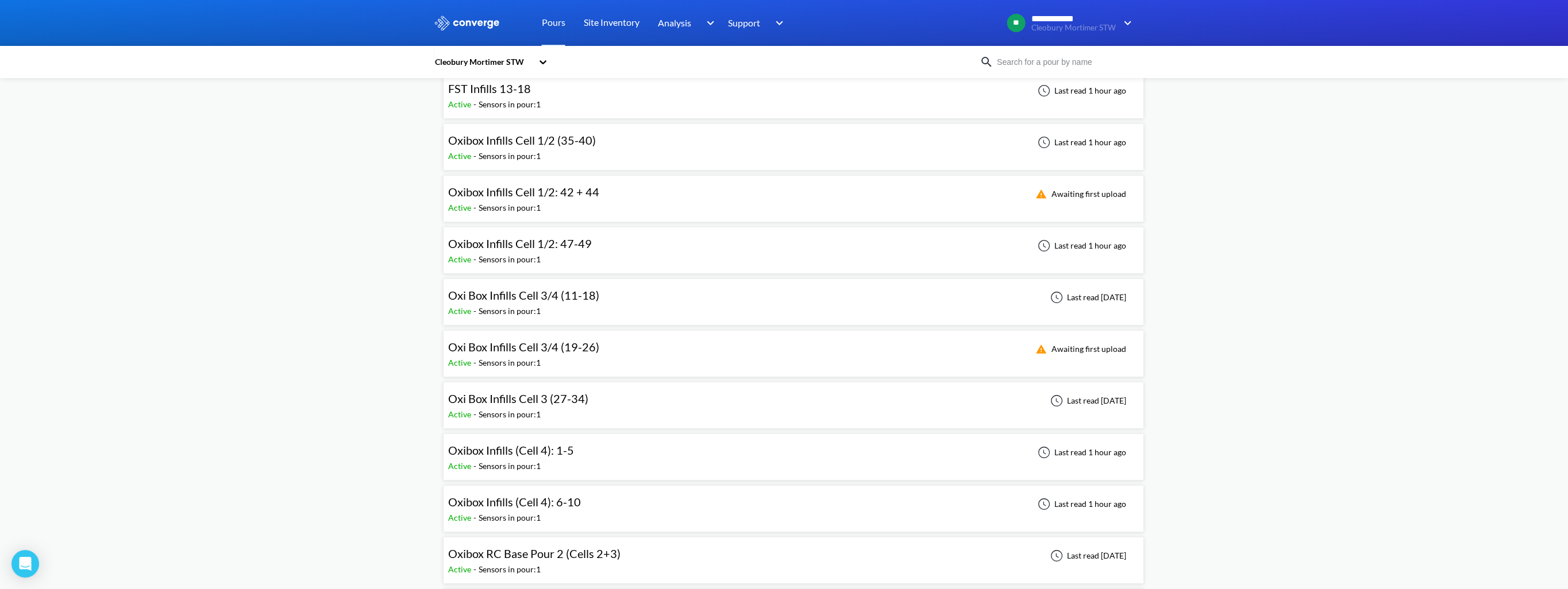
scroll to position [344, 0]
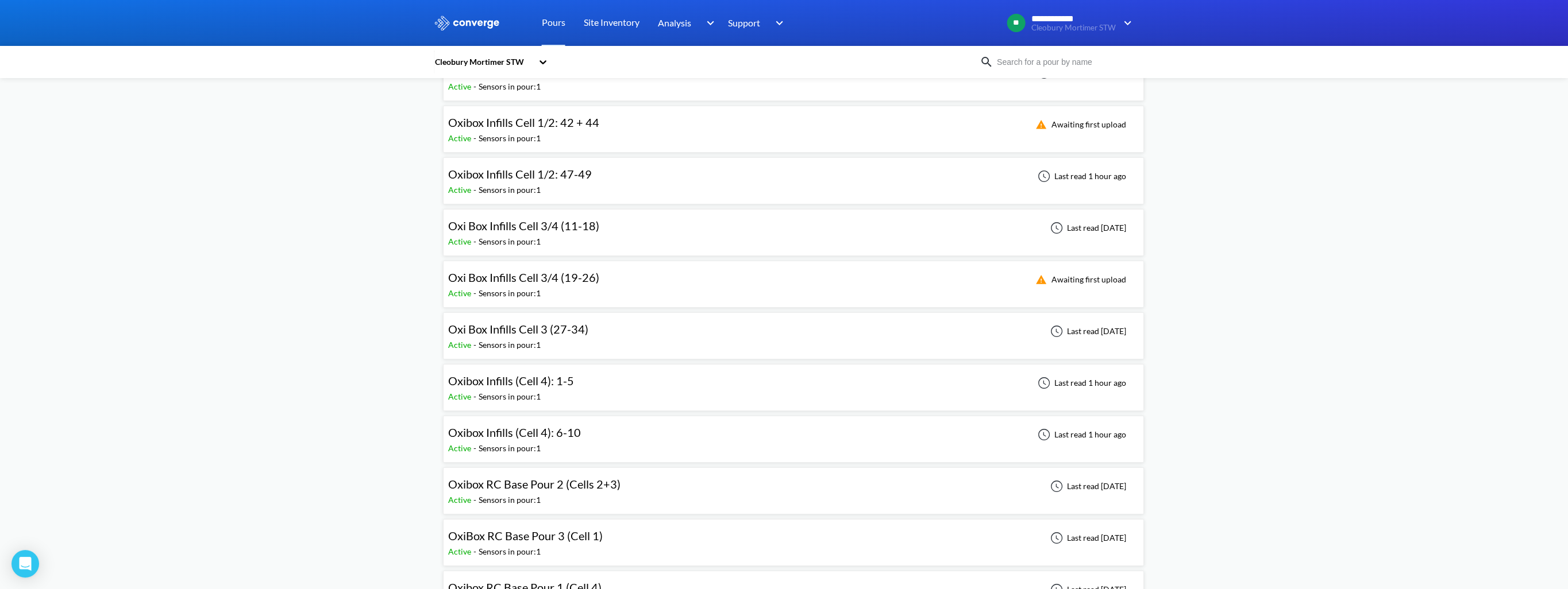
click at [531, 238] on div "Sensors in pour: 1" at bounding box center [509, 242] width 62 height 13
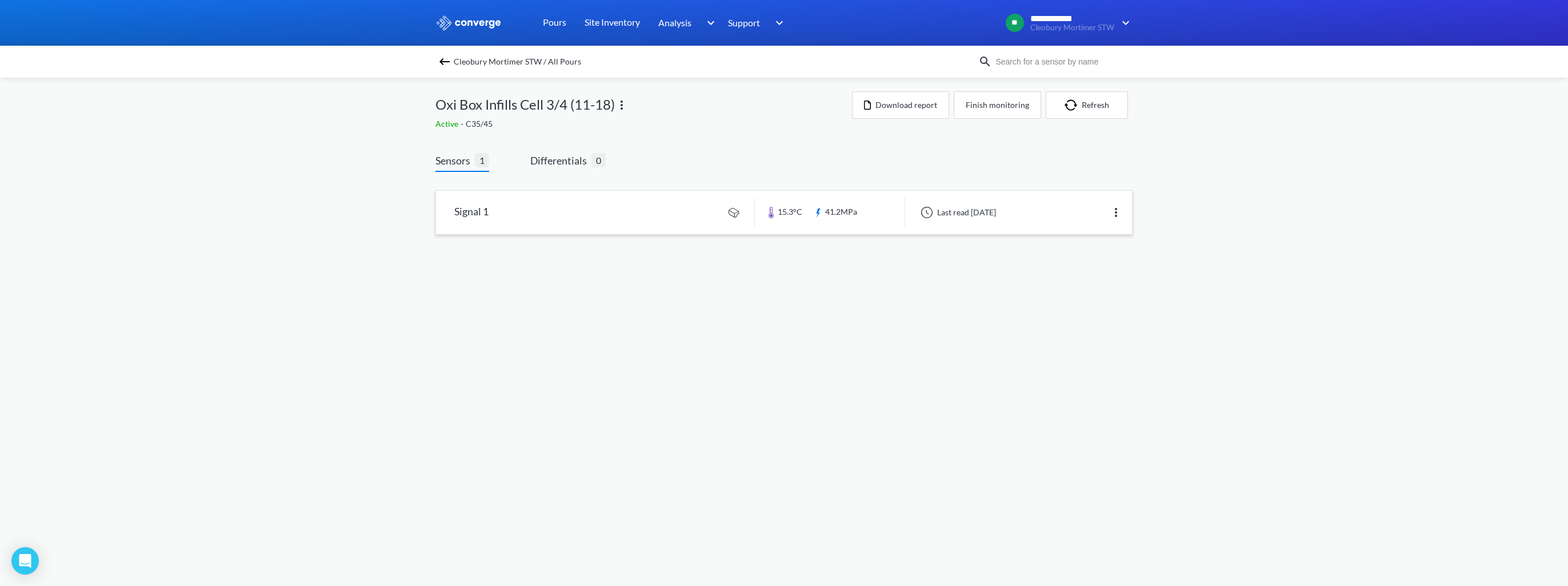
click at [537, 214] on link at bounding box center [784, 212] width 696 height 44
click at [443, 59] on img at bounding box center [444, 61] width 14 height 14
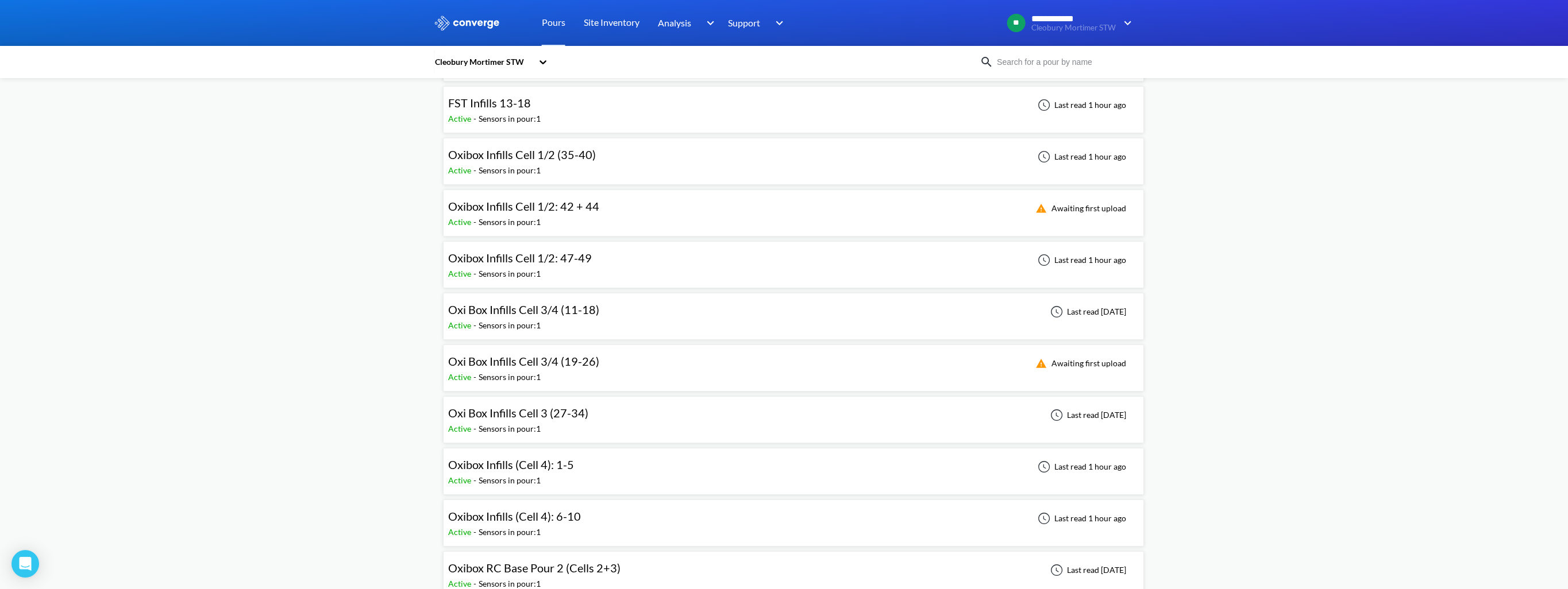
scroll to position [287, 0]
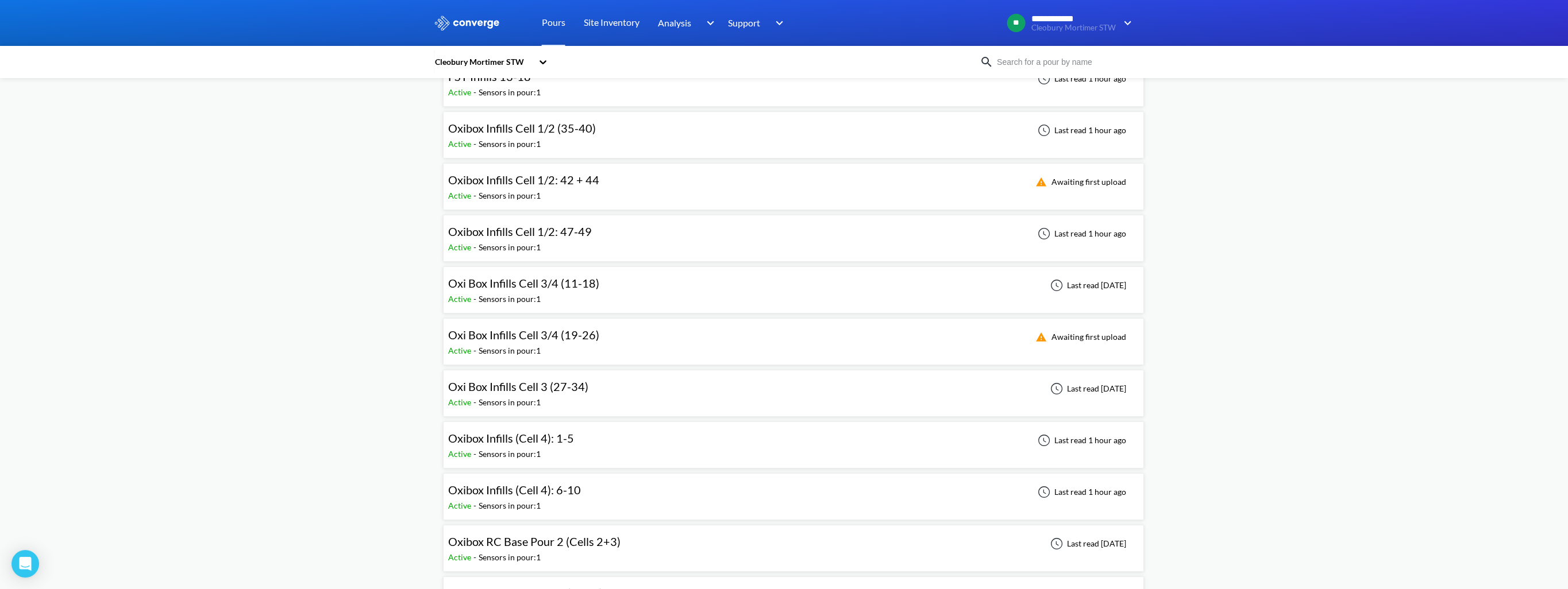
click at [513, 341] on div "Oxi Box Infills Cell 3/4 (19-26)" at bounding box center [523, 335] width 151 height 18
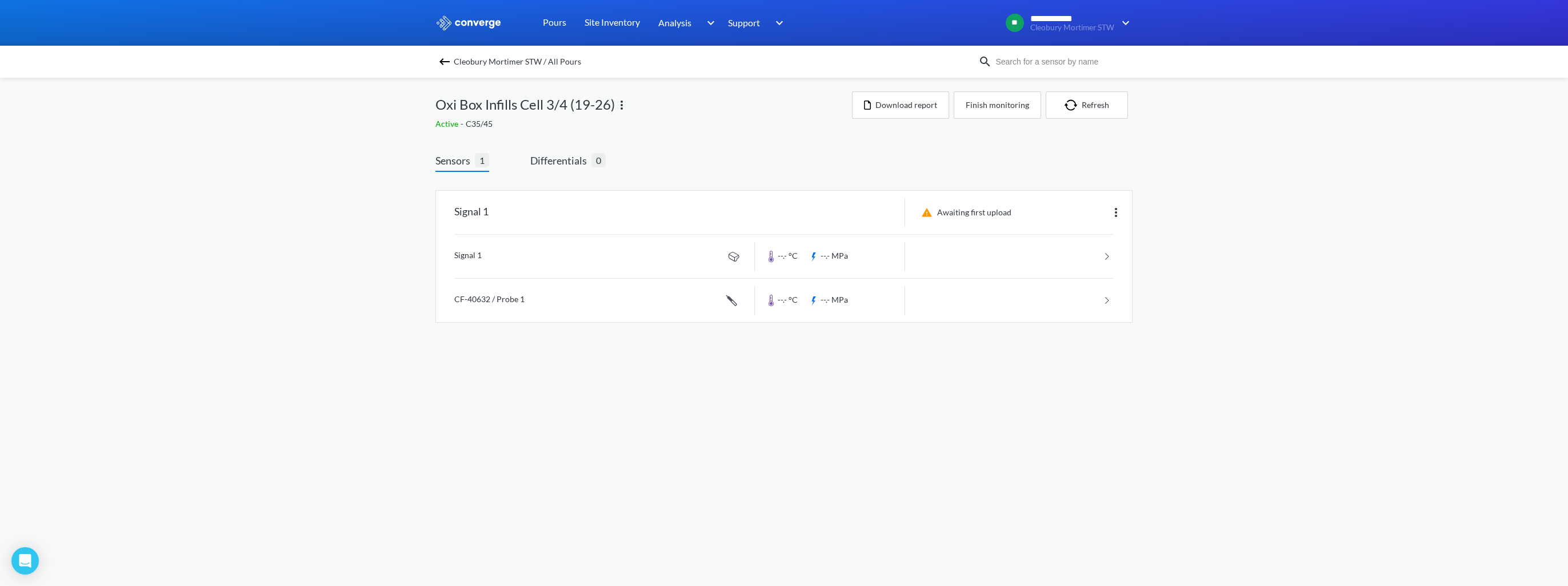
click at [441, 70] on div "Cleobury Mortimer STW / All Pours" at bounding box center [784, 61] width 1568 height 32
click at [445, 61] on img at bounding box center [444, 61] width 14 height 14
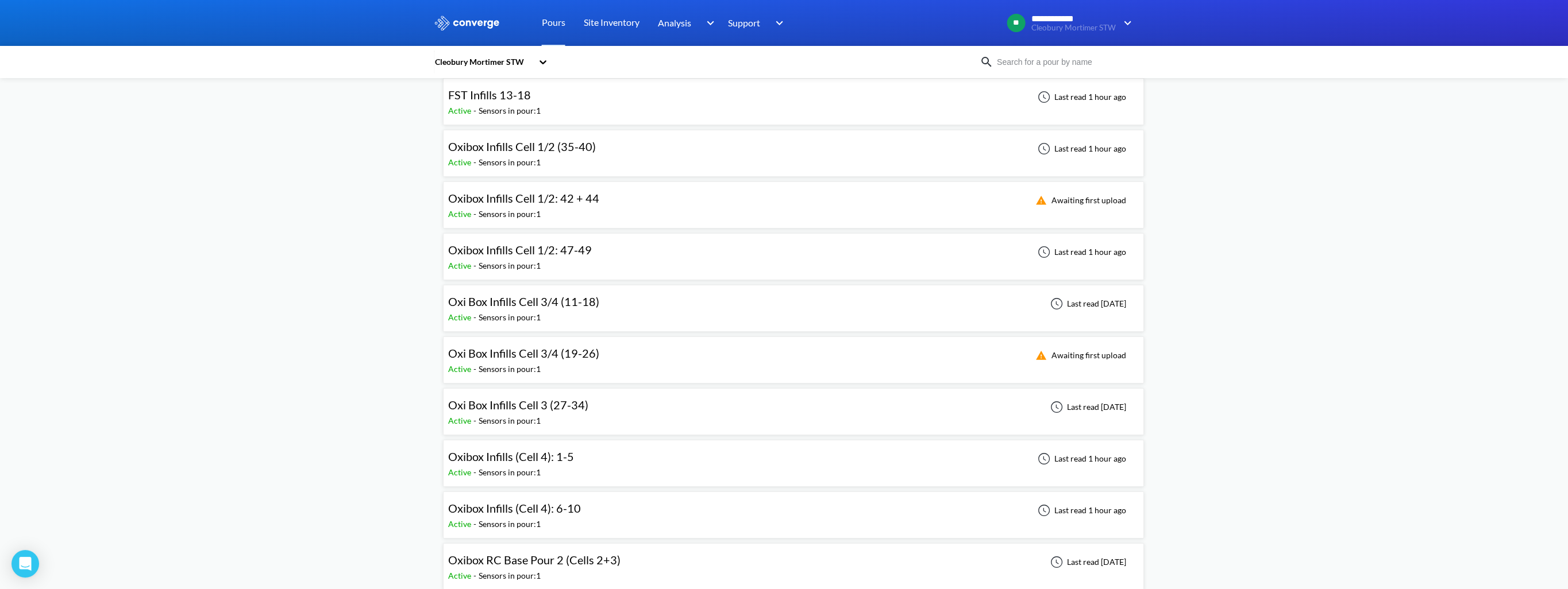
scroll to position [287, 0]
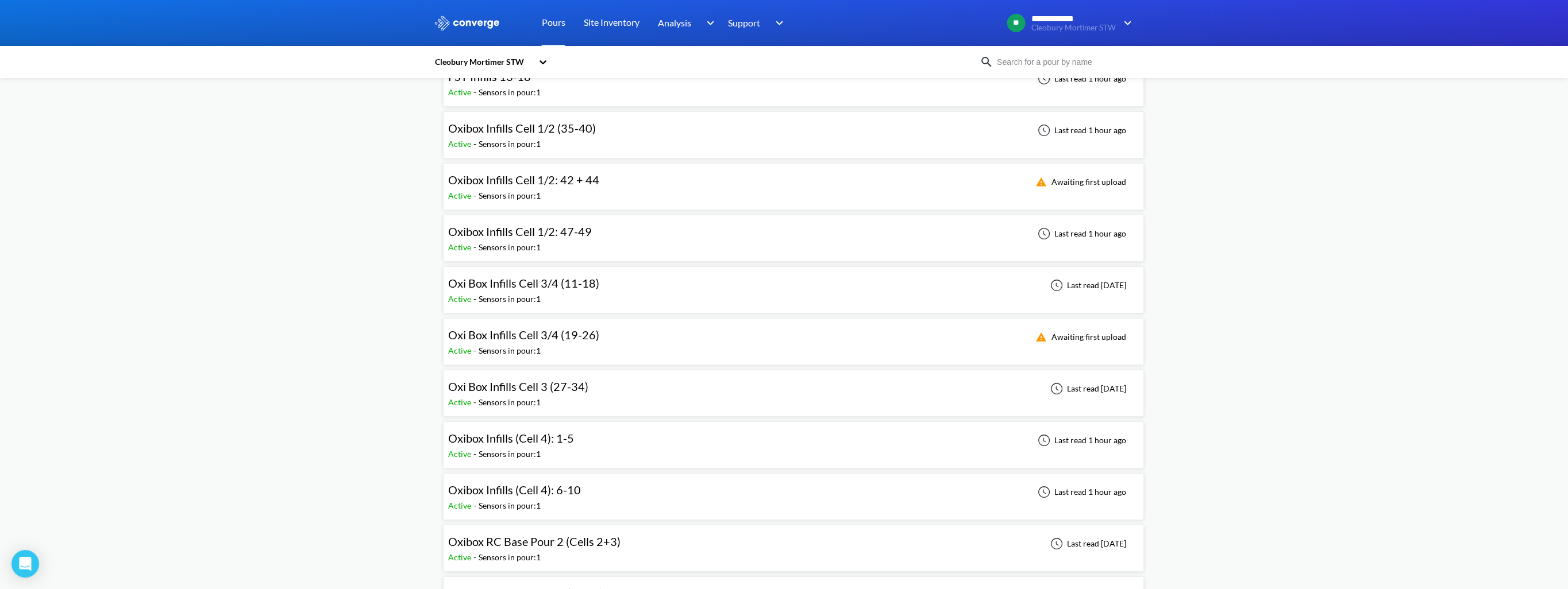
click at [525, 379] on span "Oxi Box Infills Cell 3 (27-34)" at bounding box center [518, 386] width 140 height 14
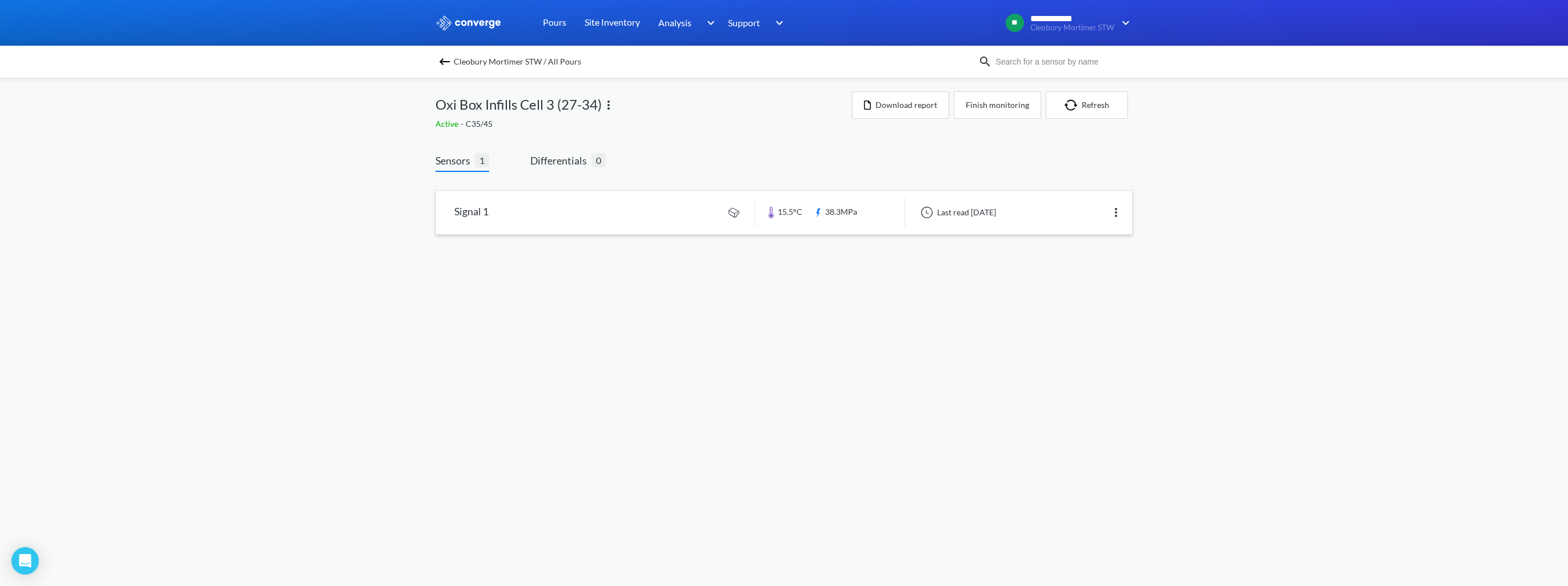
click at [561, 209] on link at bounding box center [784, 212] width 696 height 44
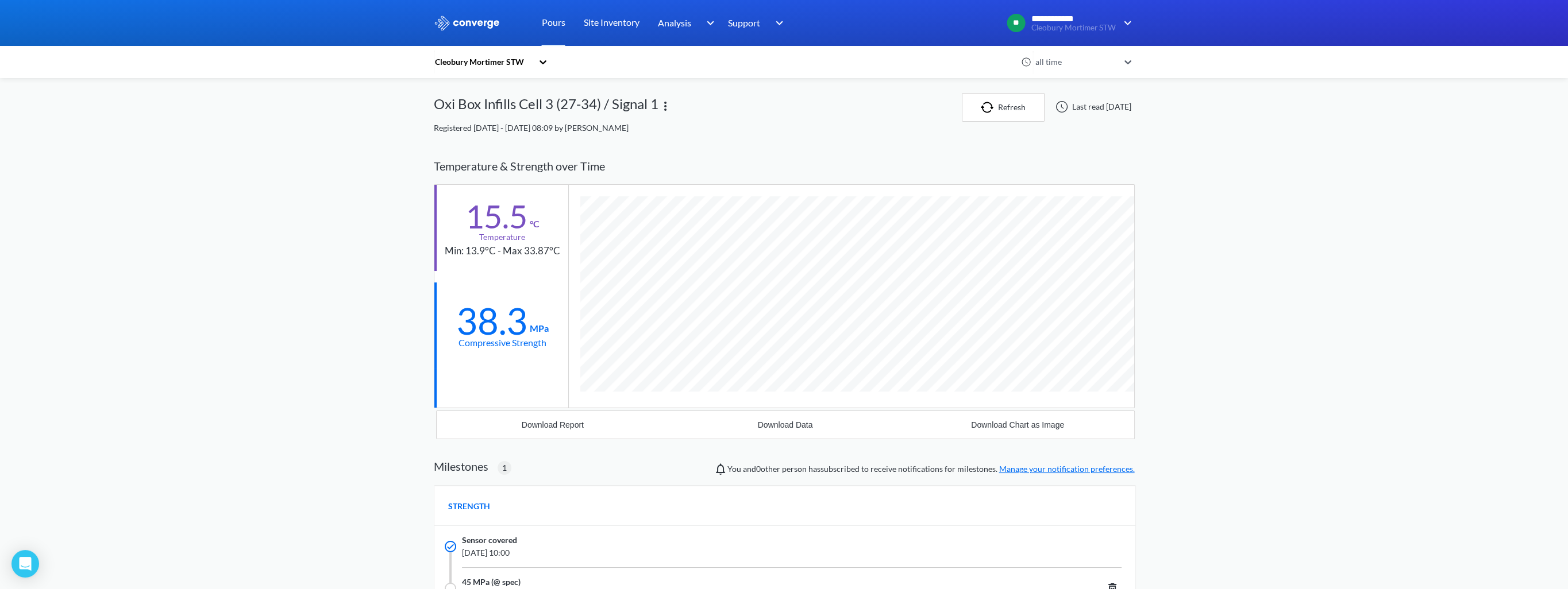
scroll to position [728, 701]
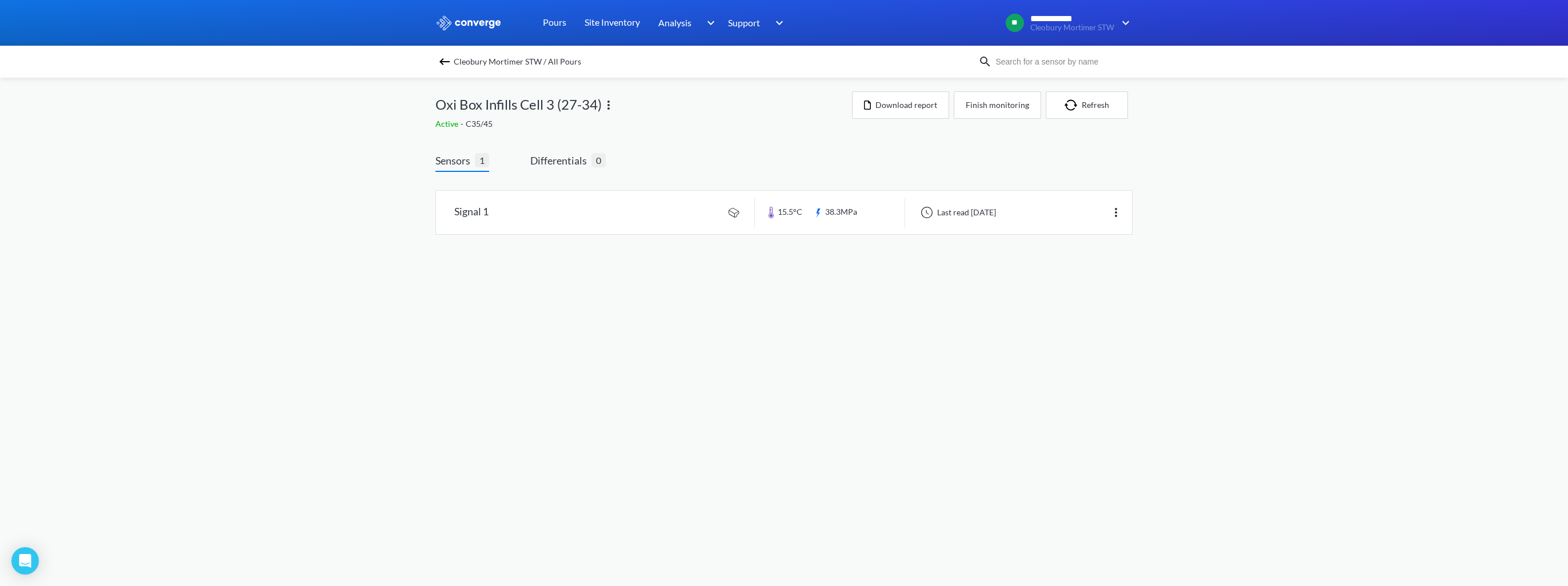
click at [445, 66] on img at bounding box center [444, 61] width 14 height 14
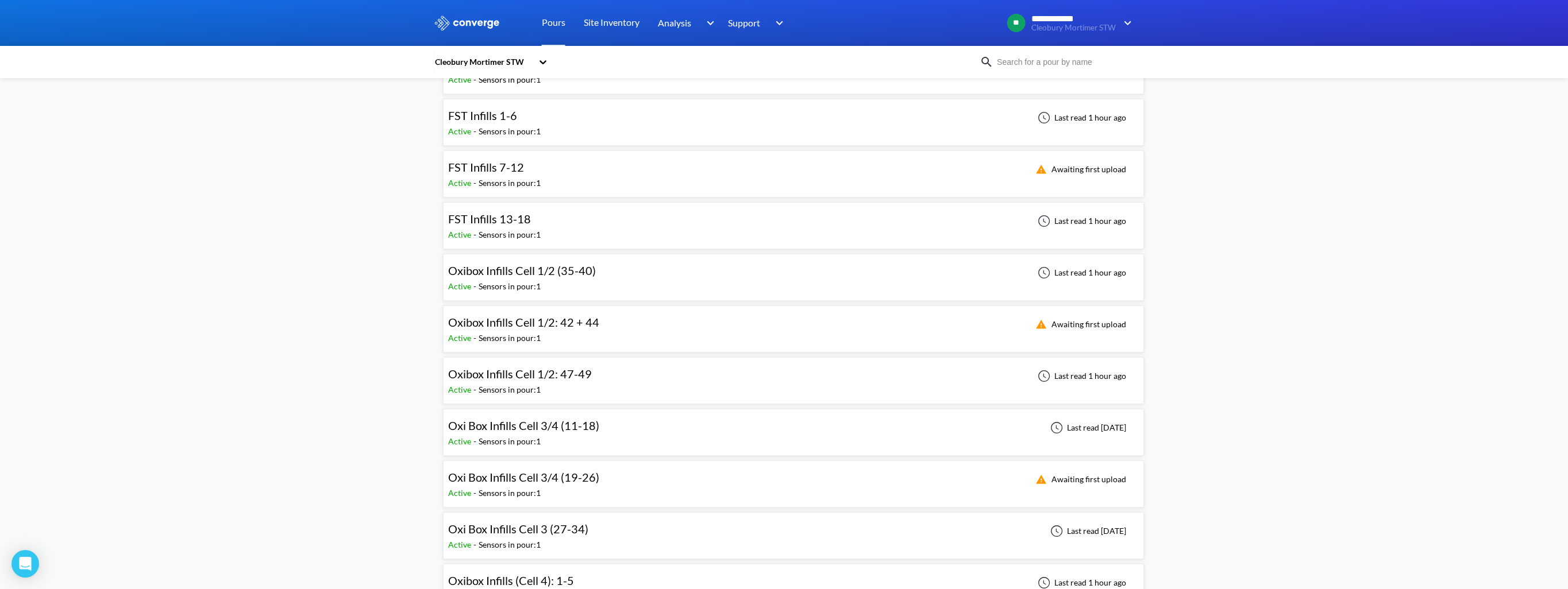
scroll to position [173, 0]
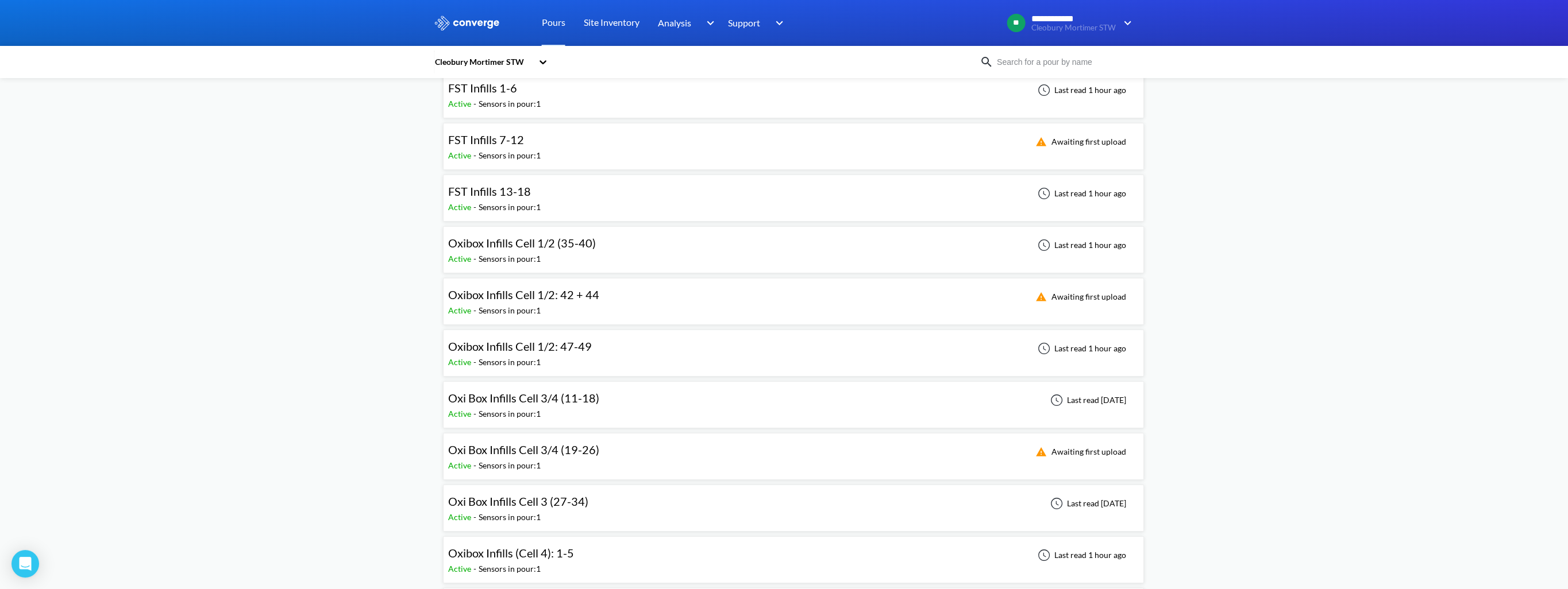
click at [531, 247] on span "Oxibox Infills Cell 1/2 (35-40)" at bounding box center [522, 242] width 147 height 14
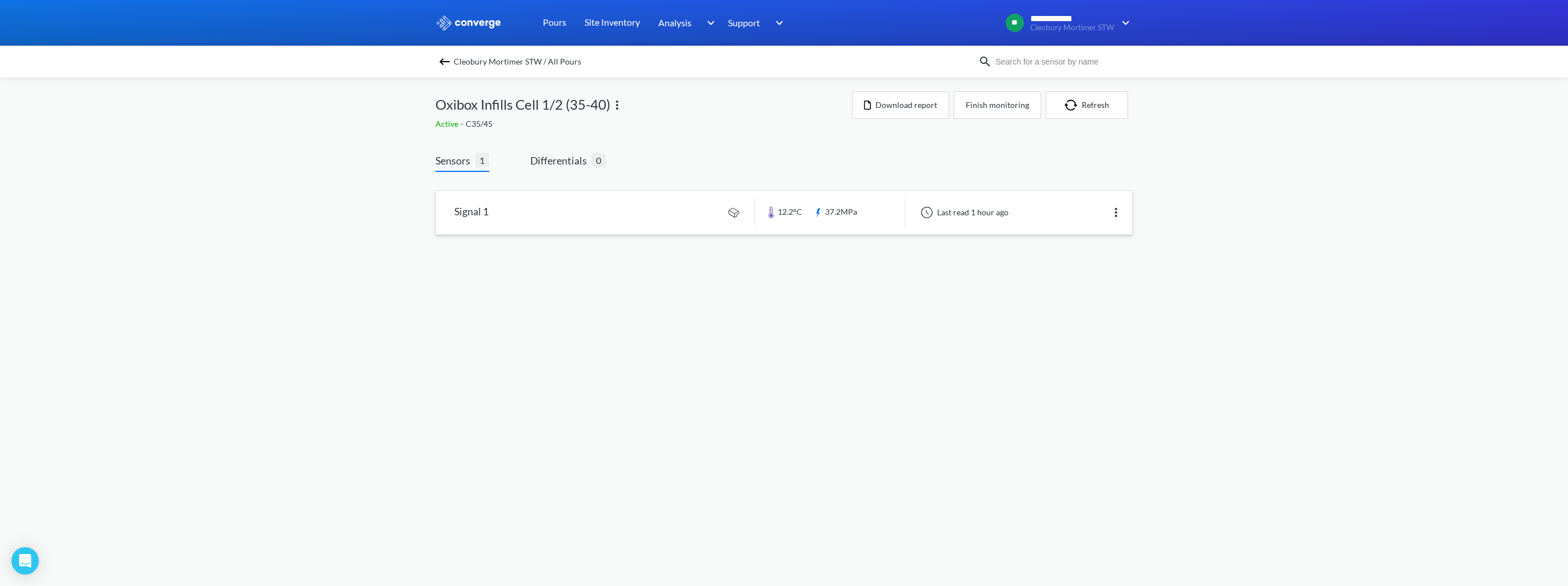
click at [560, 214] on link at bounding box center [784, 212] width 696 height 44
click at [445, 66] on img at bounding box center [444, 61] width 14 height 14
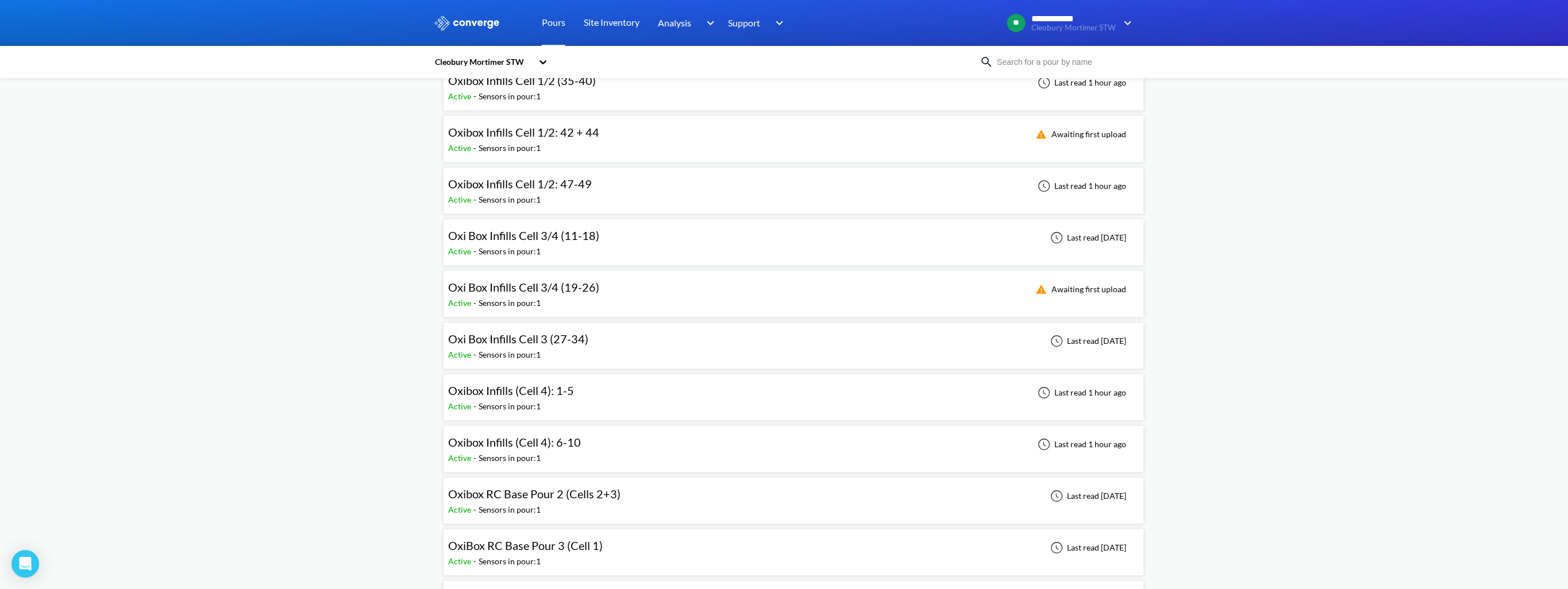
scroll to position [315, 0]
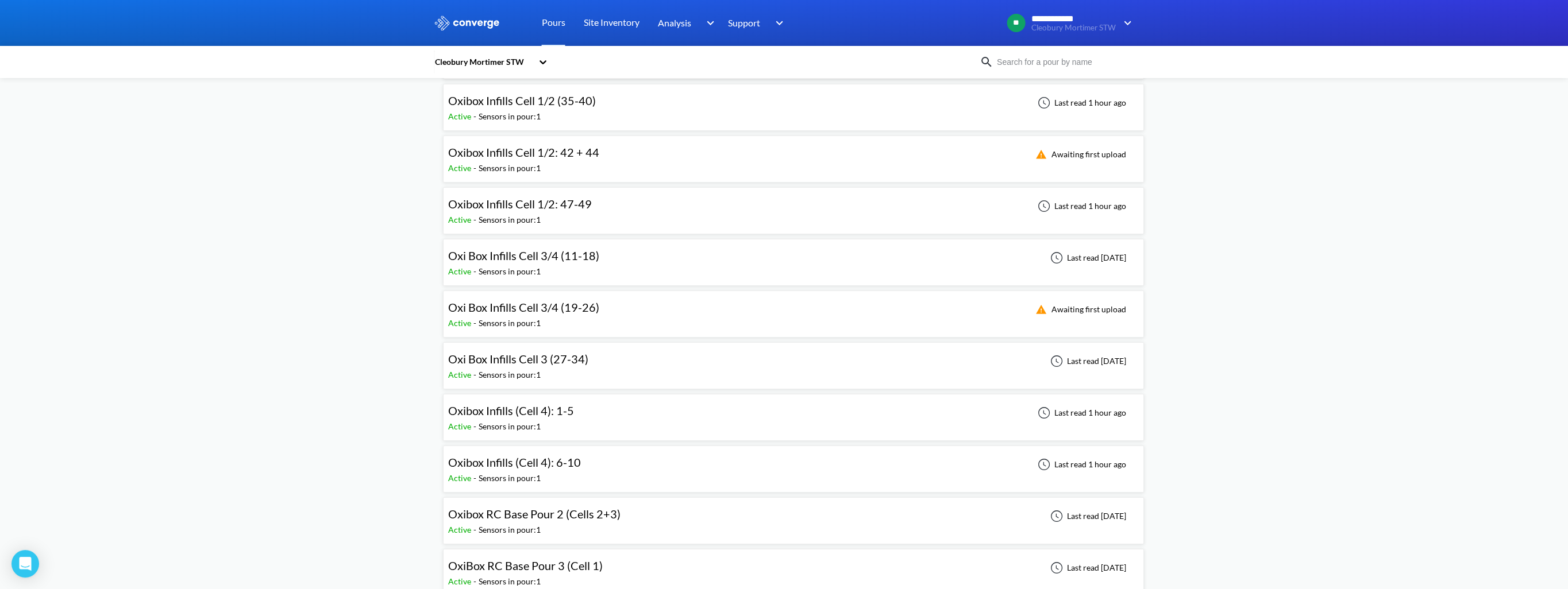
click at [538, 158] on div "Oxibox Infills Cell 1/2: 42 + 44" at bounding box center [523, 152] width 151 height 18
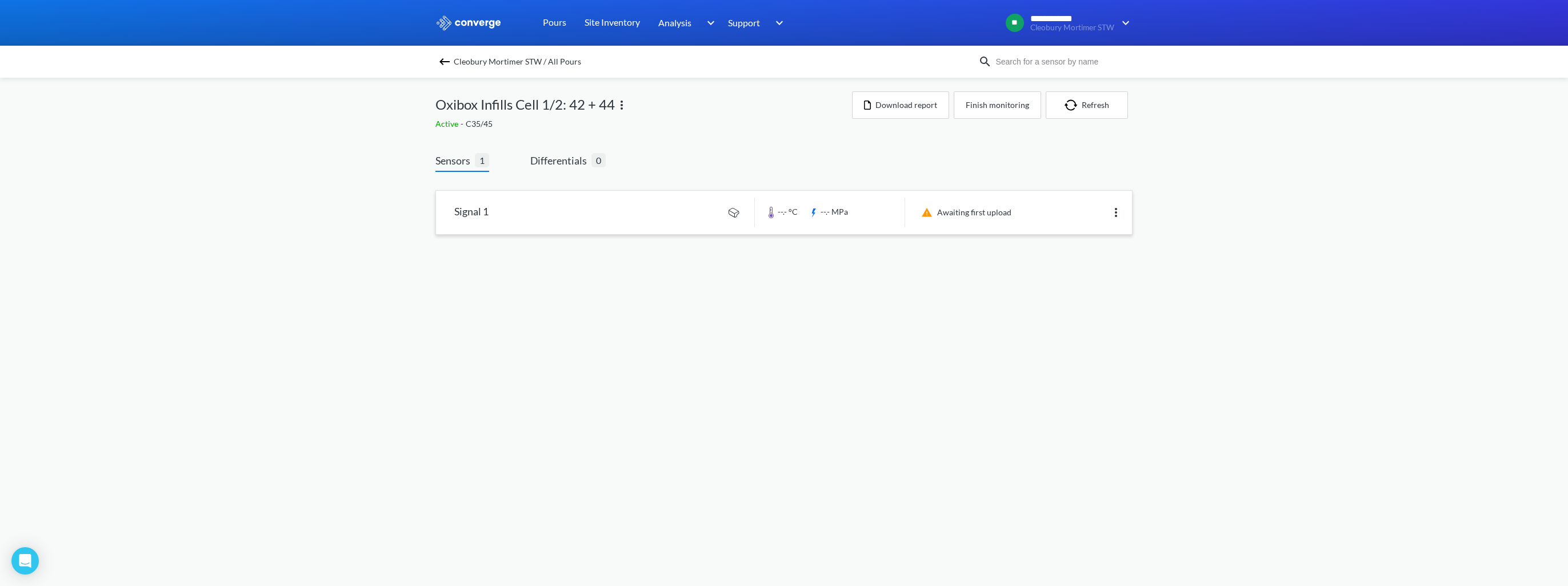
click at [590, 220] on link at bounding box center [784, 212] width 696 height 44
click at [443, 61] on img at bounding box center [444, 61] width 14 height 14
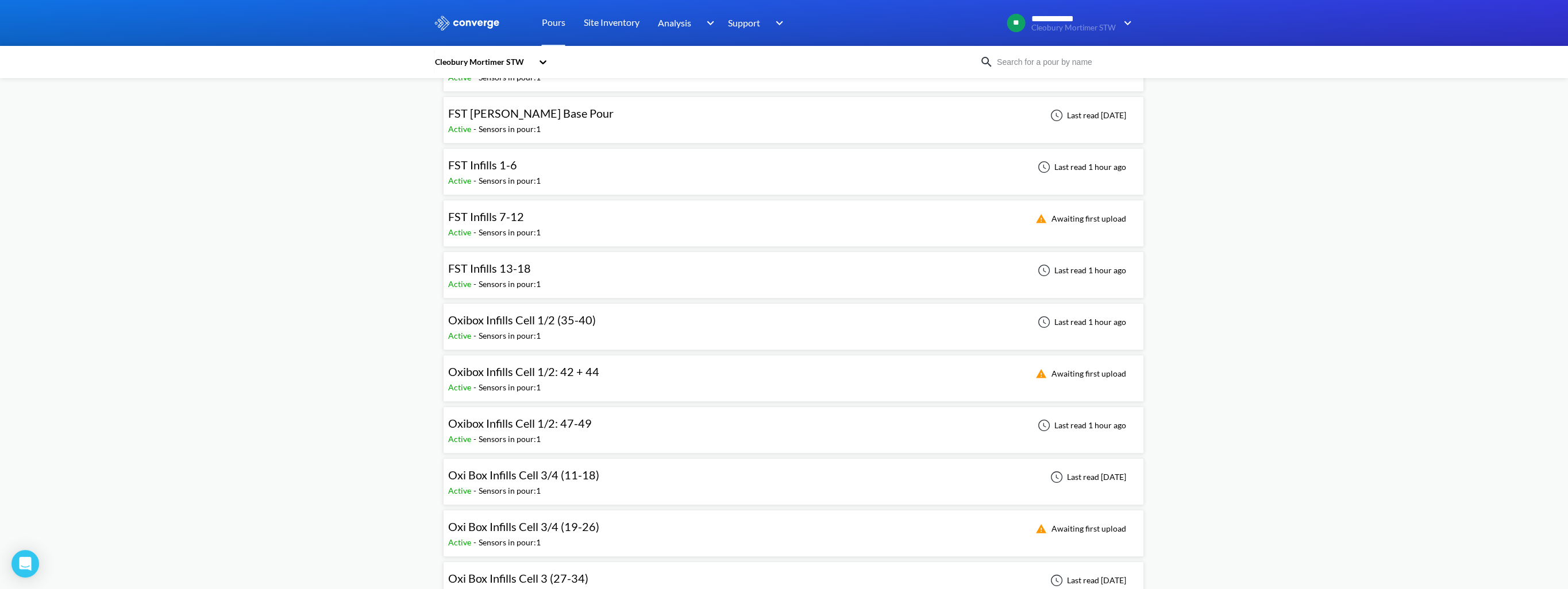
scroll to position [115, 0]
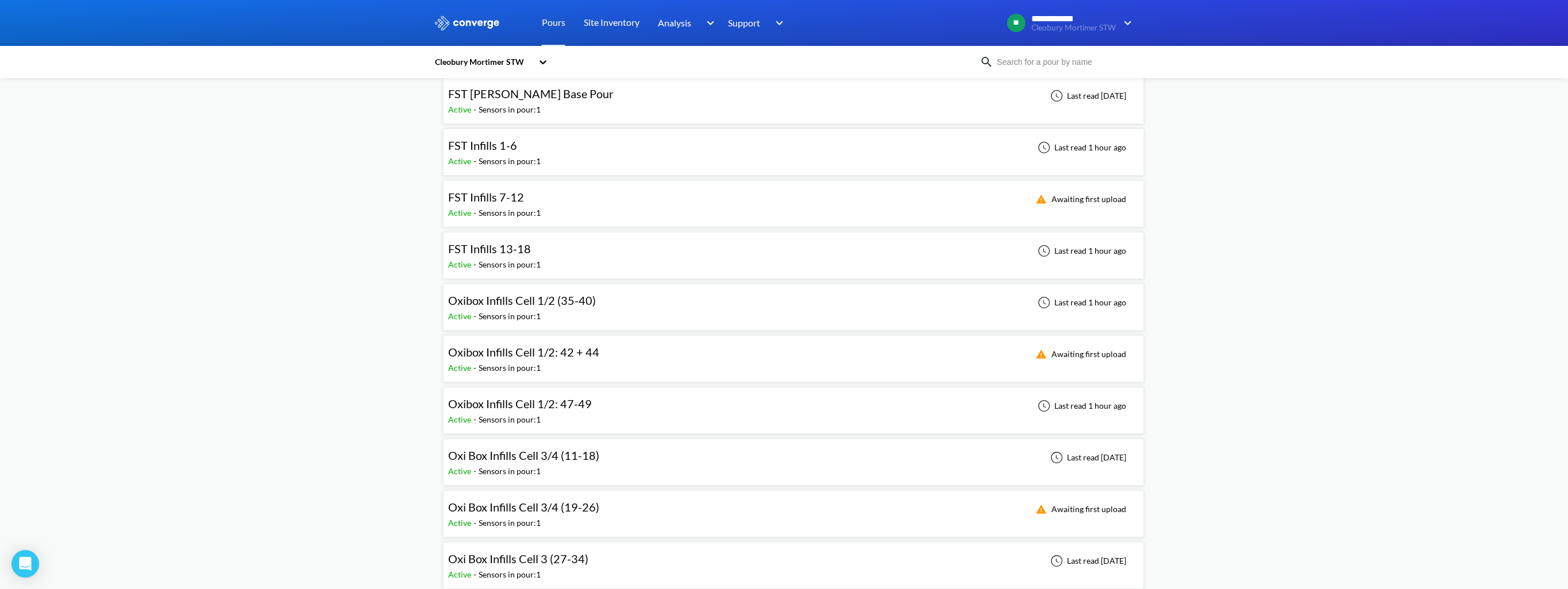
click at [523, 408] on span "Oxibox Infills Cell 1/2: 47-49" at bounding box center [519, 404] width 144 height 14
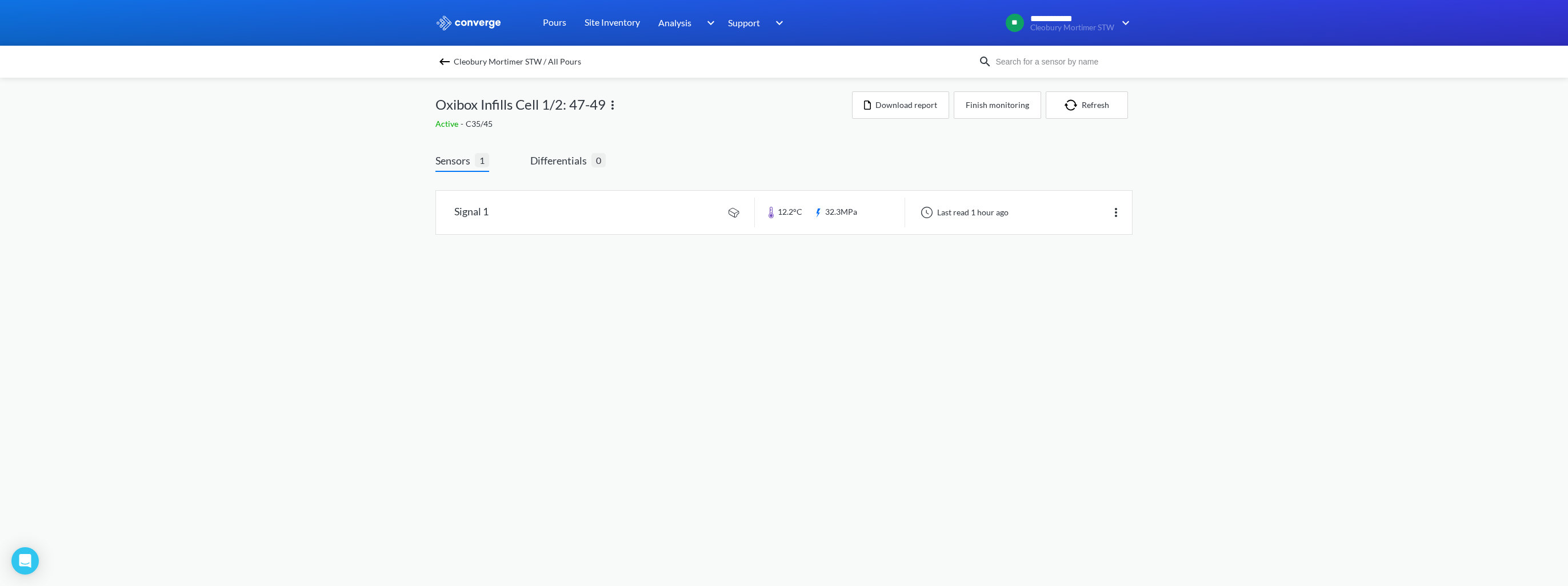
click at [445, 63] on img at bounding box center [444, 61] width 14 height 14
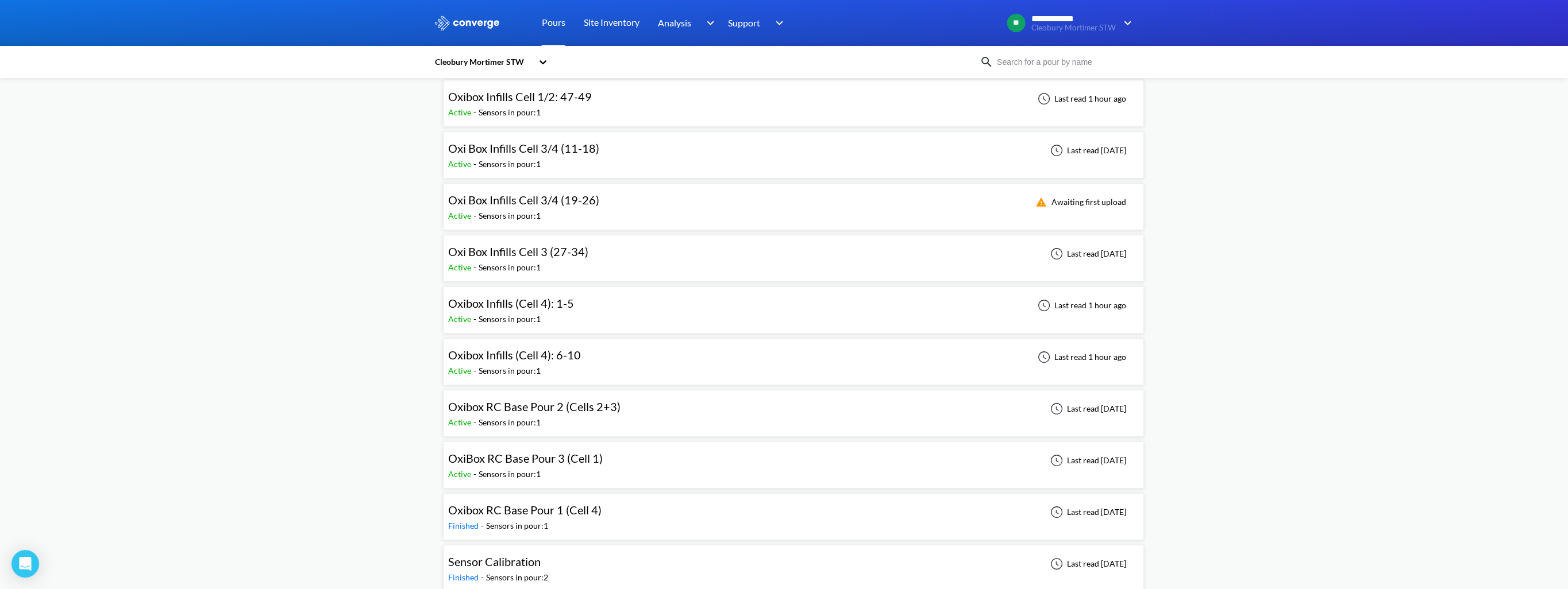
scroll to position [430, 0]
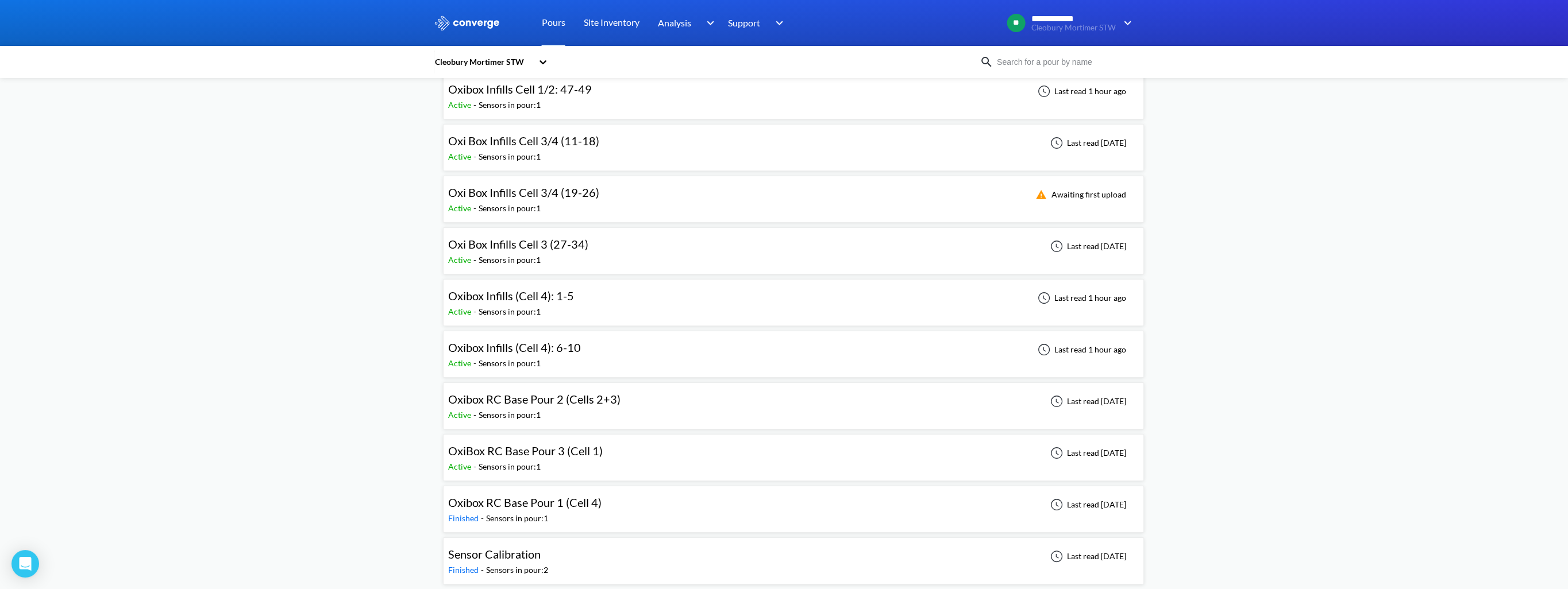
click at [543, 512] on div "Sensors in pour: 1" at bounding box center [516, 518] width 62 height 13
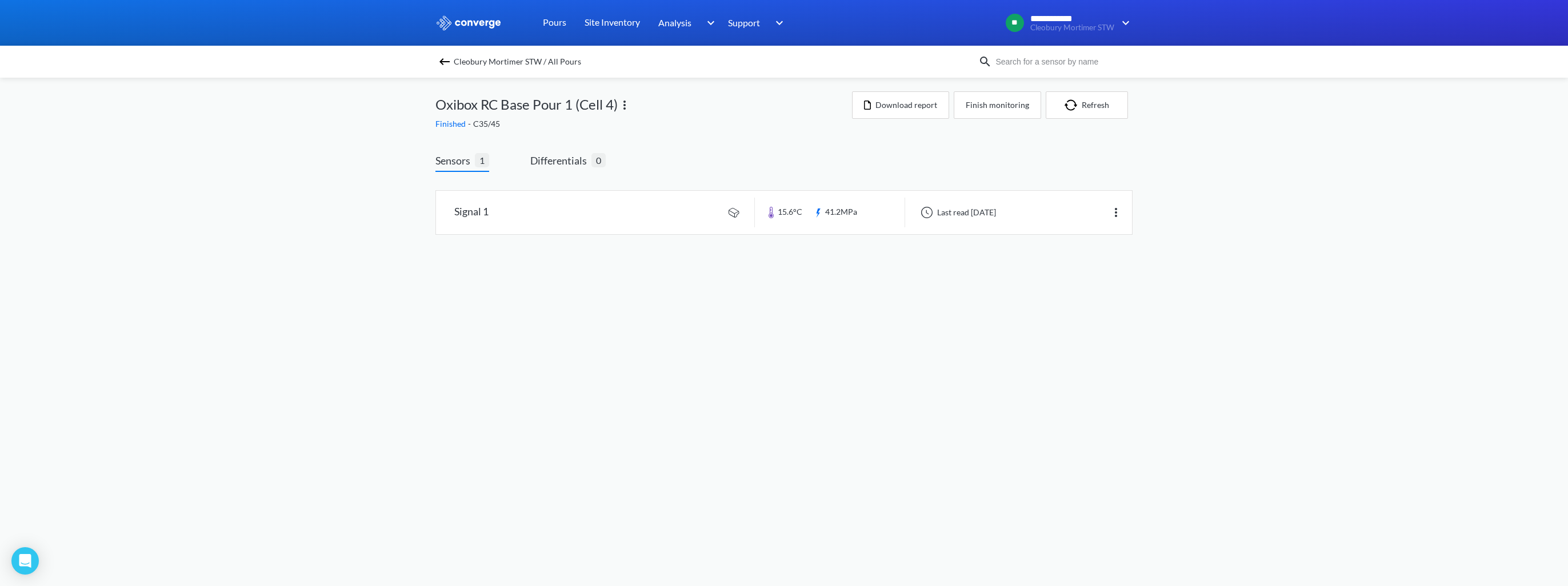
click at [443, 58] on img at bounding box center [444, 61] width 14 height 14
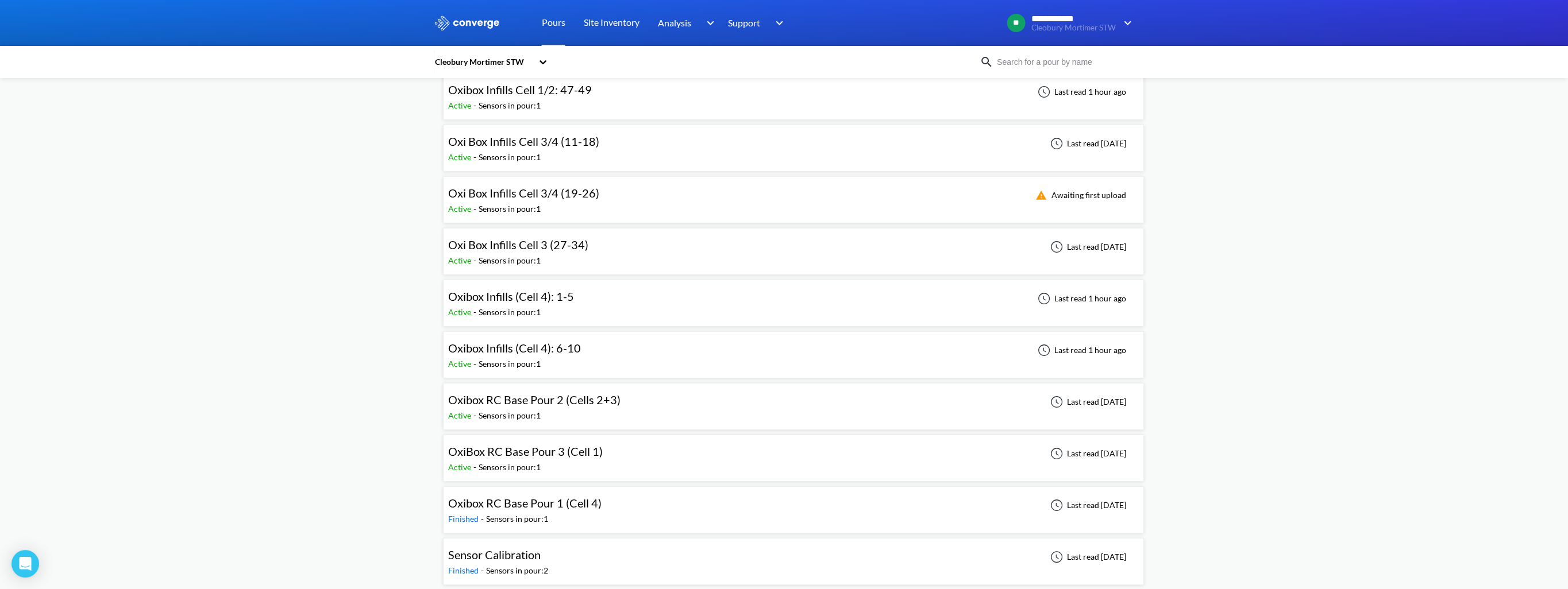
scroll to position [430, 0]
click at [569, 402] on span "Oxibox RC Base Pour 2 (Cells 2+3)" at bounding box center [534, 399] width 173 height 14
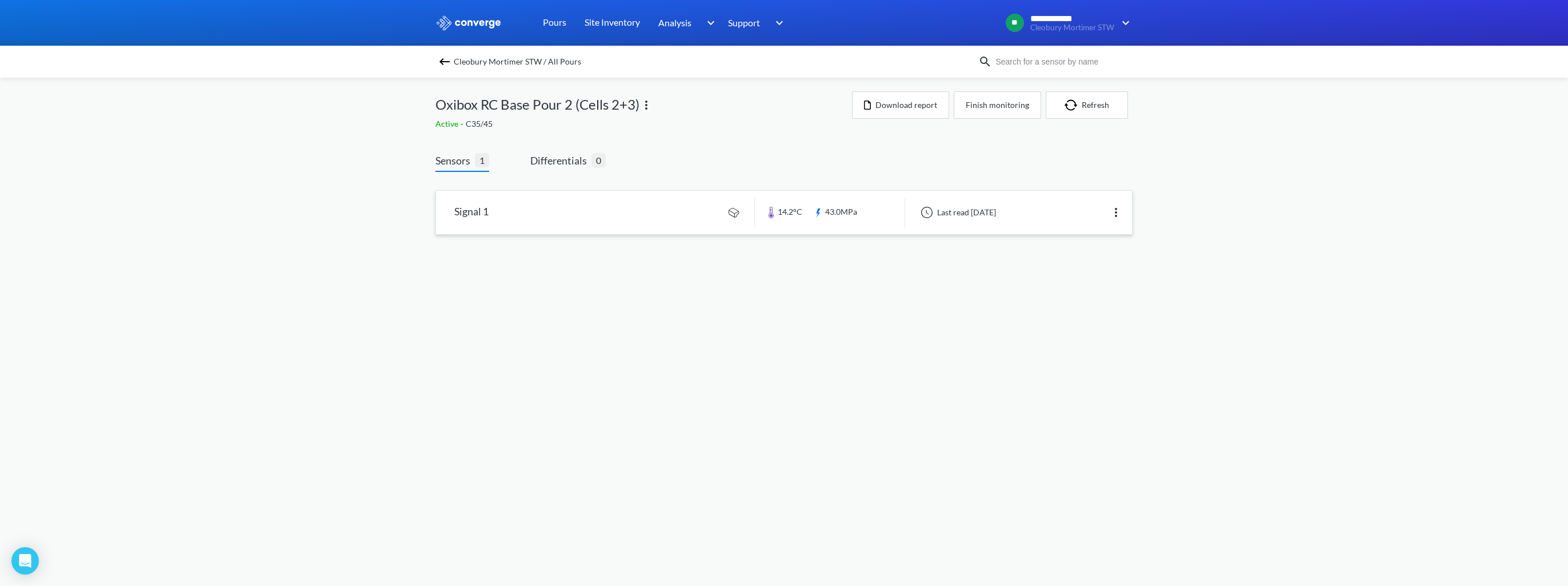
click at [566, 216] on link at bounding box center [784, 212] width 696 height 44
click at [432, 63] on div "Cleobury Mortimer STW / All Pours" at bounding box center [784, 61] width 1568 height 32
click at [437, 64] on div "Cleobury Mortimer STW / All Pours" at bounding box center [784, 61] width 1568 height 32
click at [445, 67] on img at bounding box center [444, 61] width 14 height 14
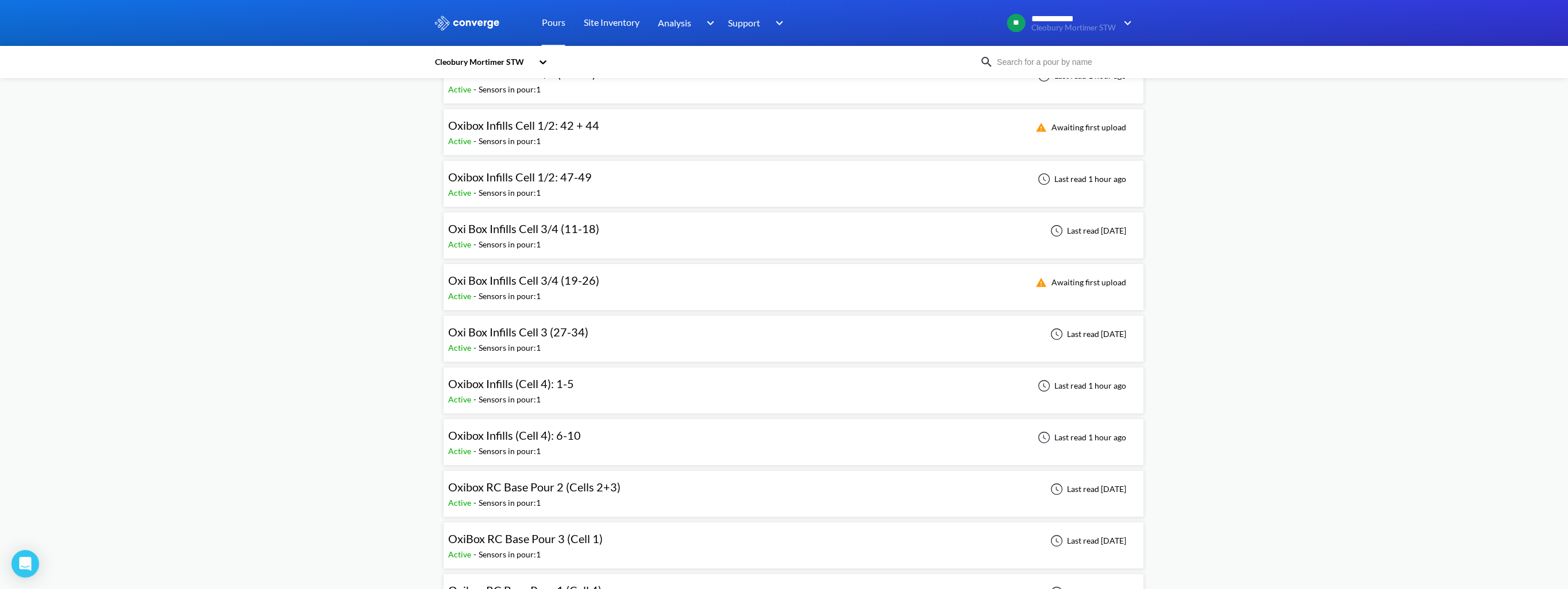
scroll to position [430, 0]
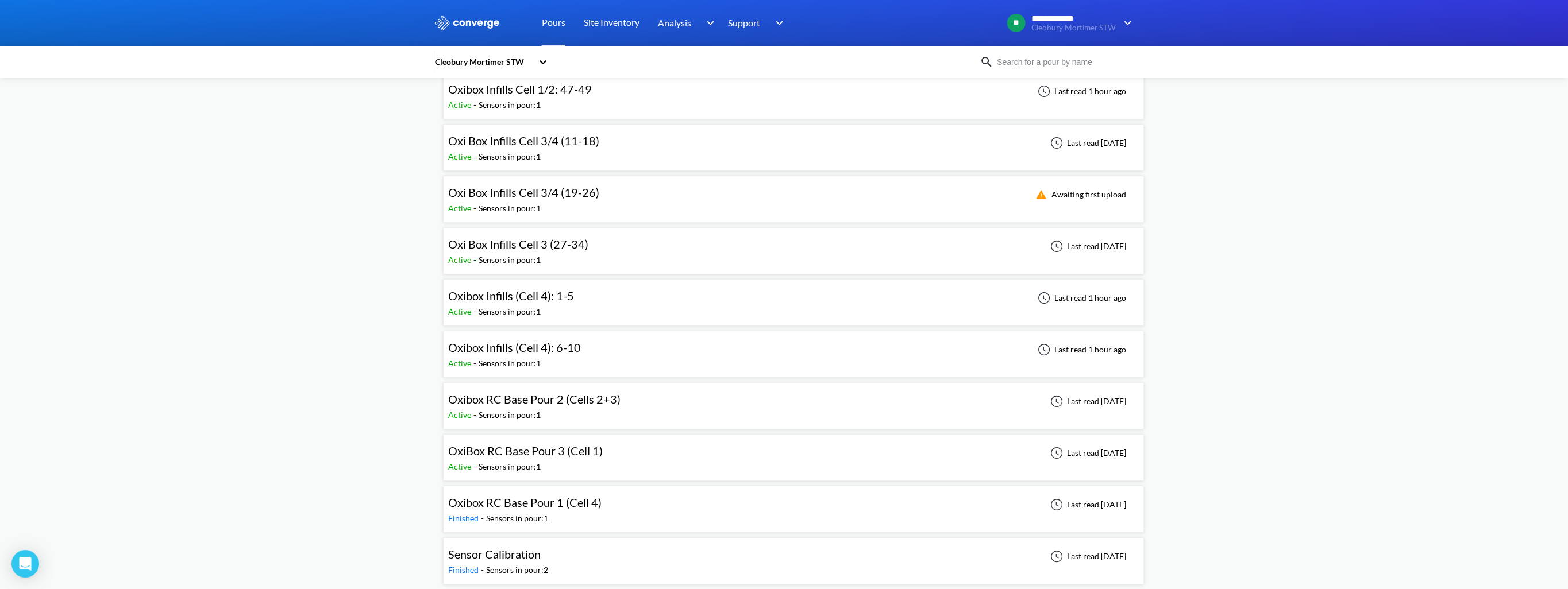
click at [534, 512] on div "Sensors in pour: 1" at bounding box center [516, 518] width 62 height 13
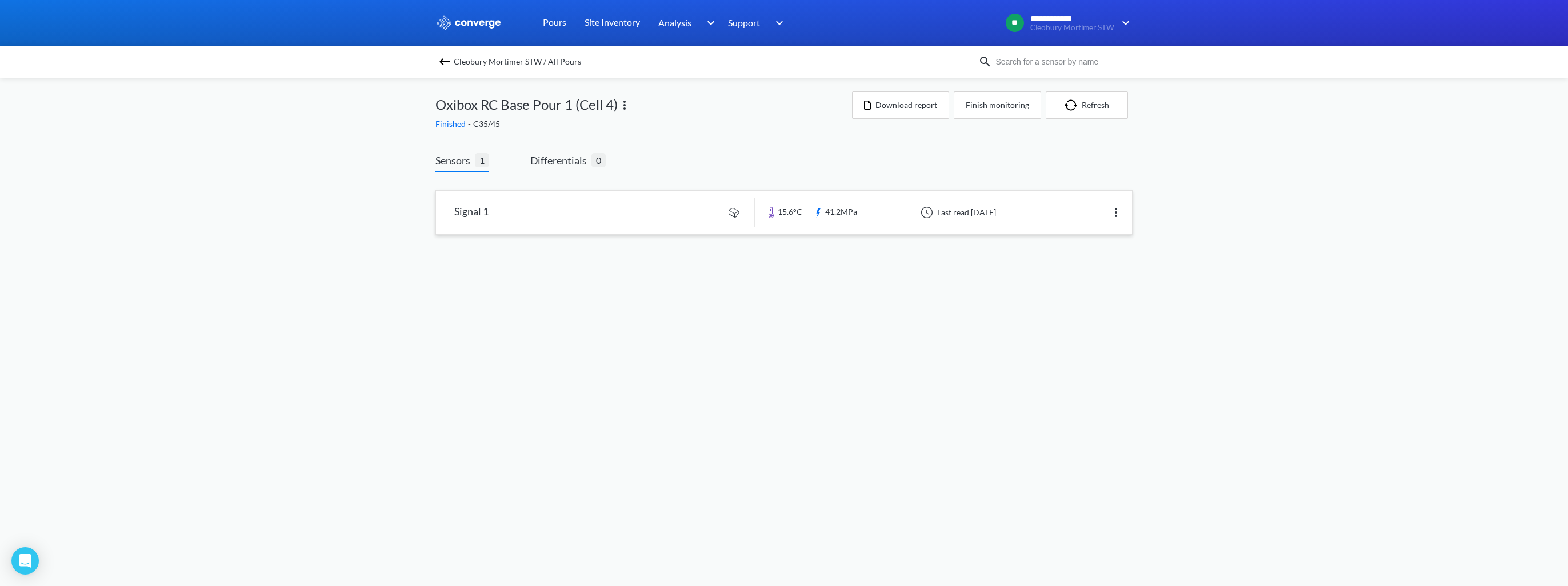
click at [569, 223] on link at bounding box center [784, 212] width 696 height 44
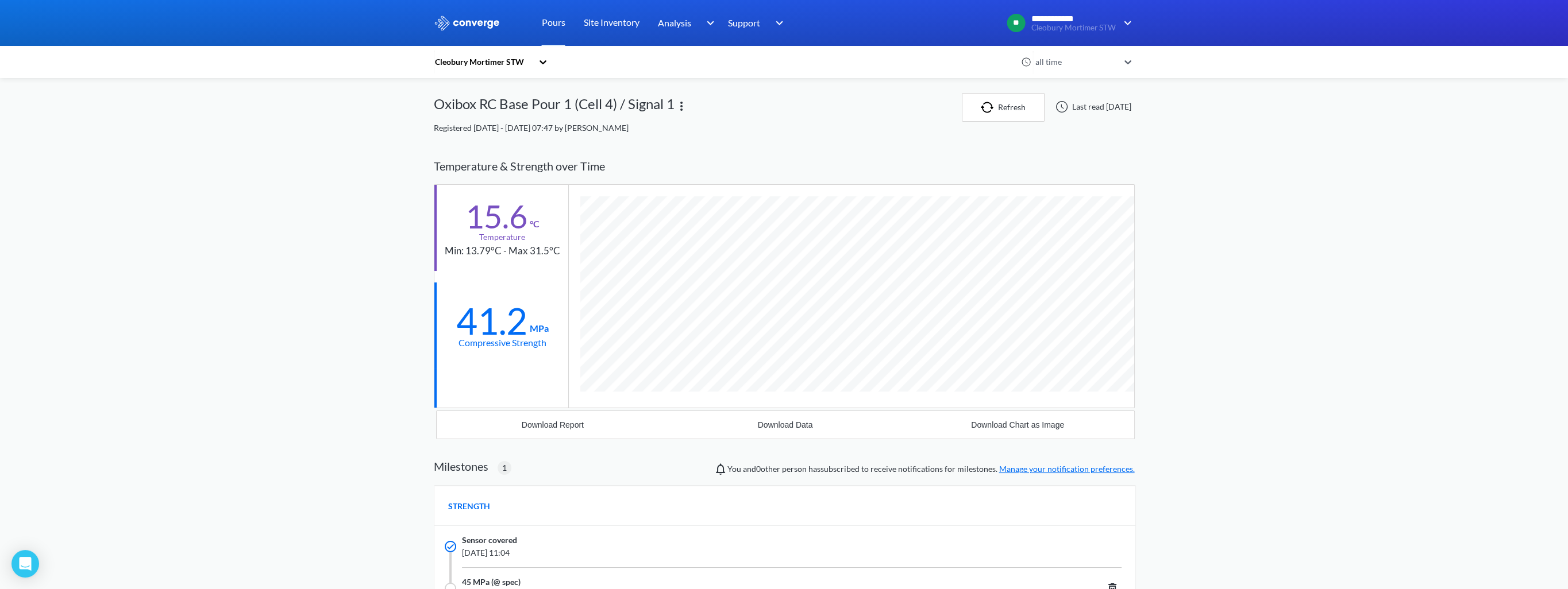
scroll to position [728, 701]
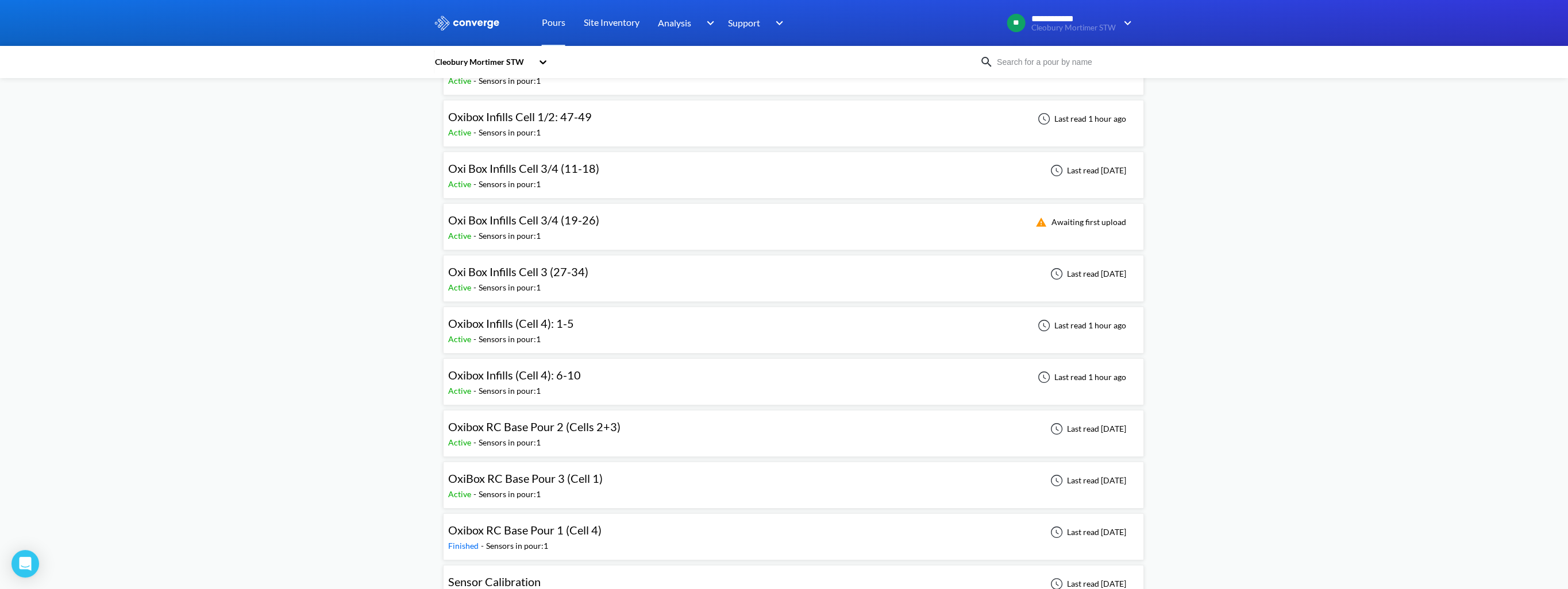
scroll to position [430, 0]
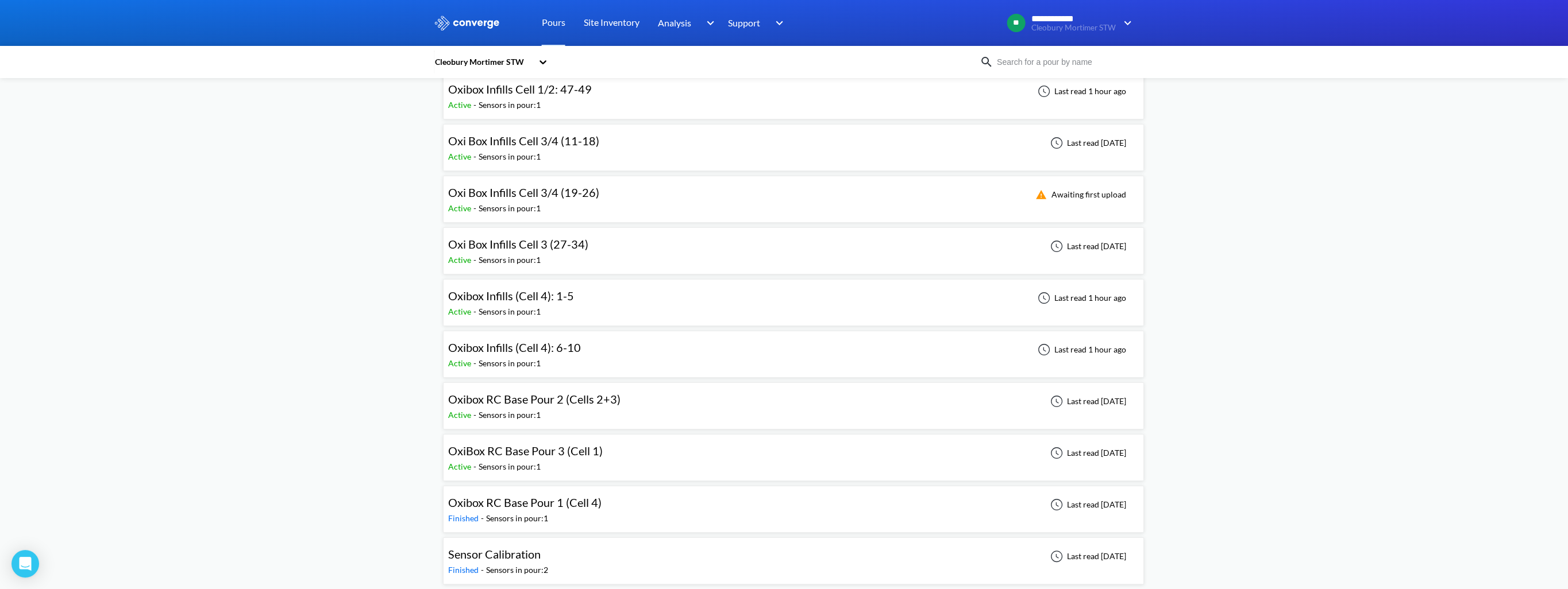
click at [528, 448] on span "OxiBox RC Base Pour 3 (Cell 1)" at bounding box center [525, 451] width 155 height 14
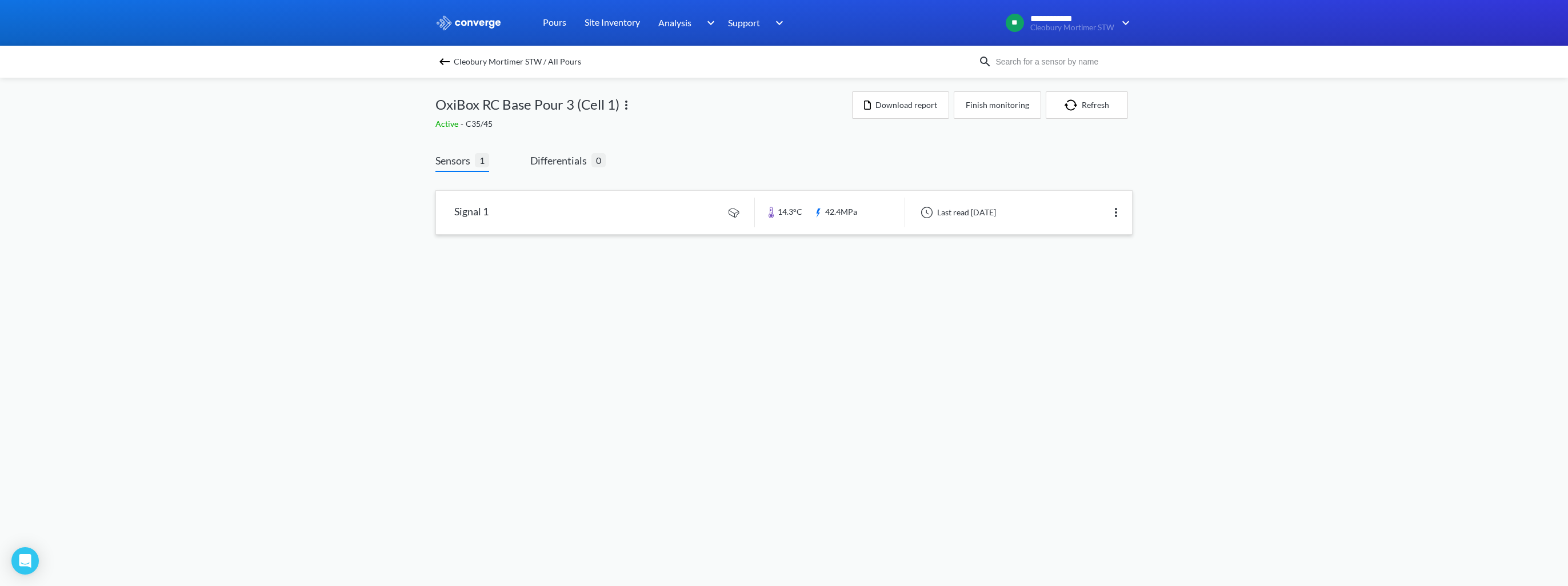
click at [639, 203] on link at bounding box center [784, 212] width 696 height 44
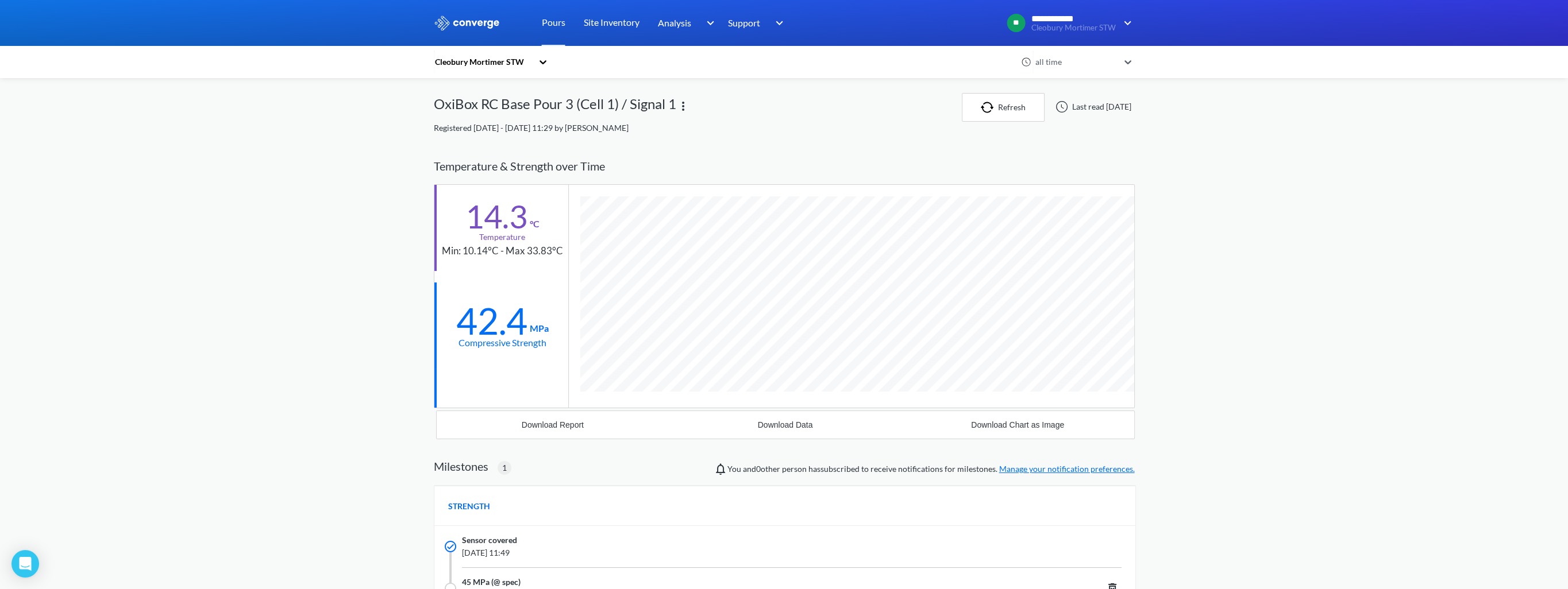
scroll to position [728, 701]
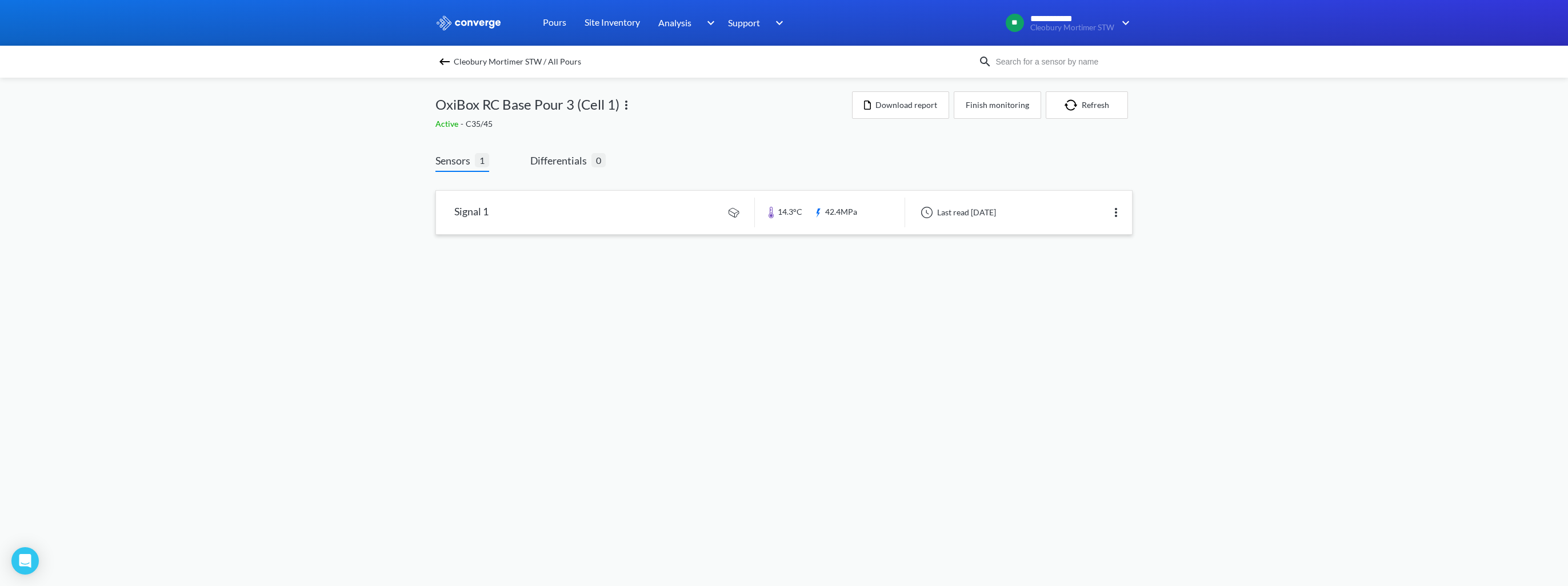
click at [608, 213] on link at bounding box center [784, 212] width 696 height 44
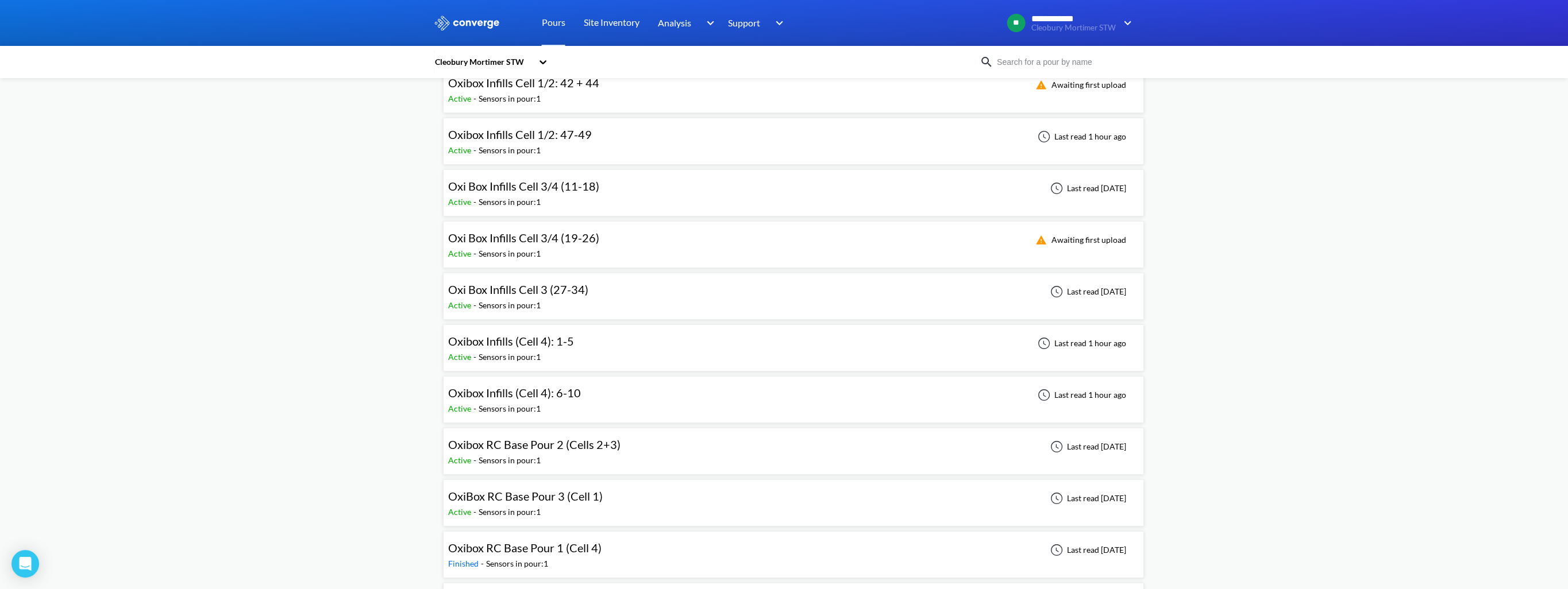
scroll to position [430, 0]
